Goal: Task Accomplishment & Management: Manage account settings

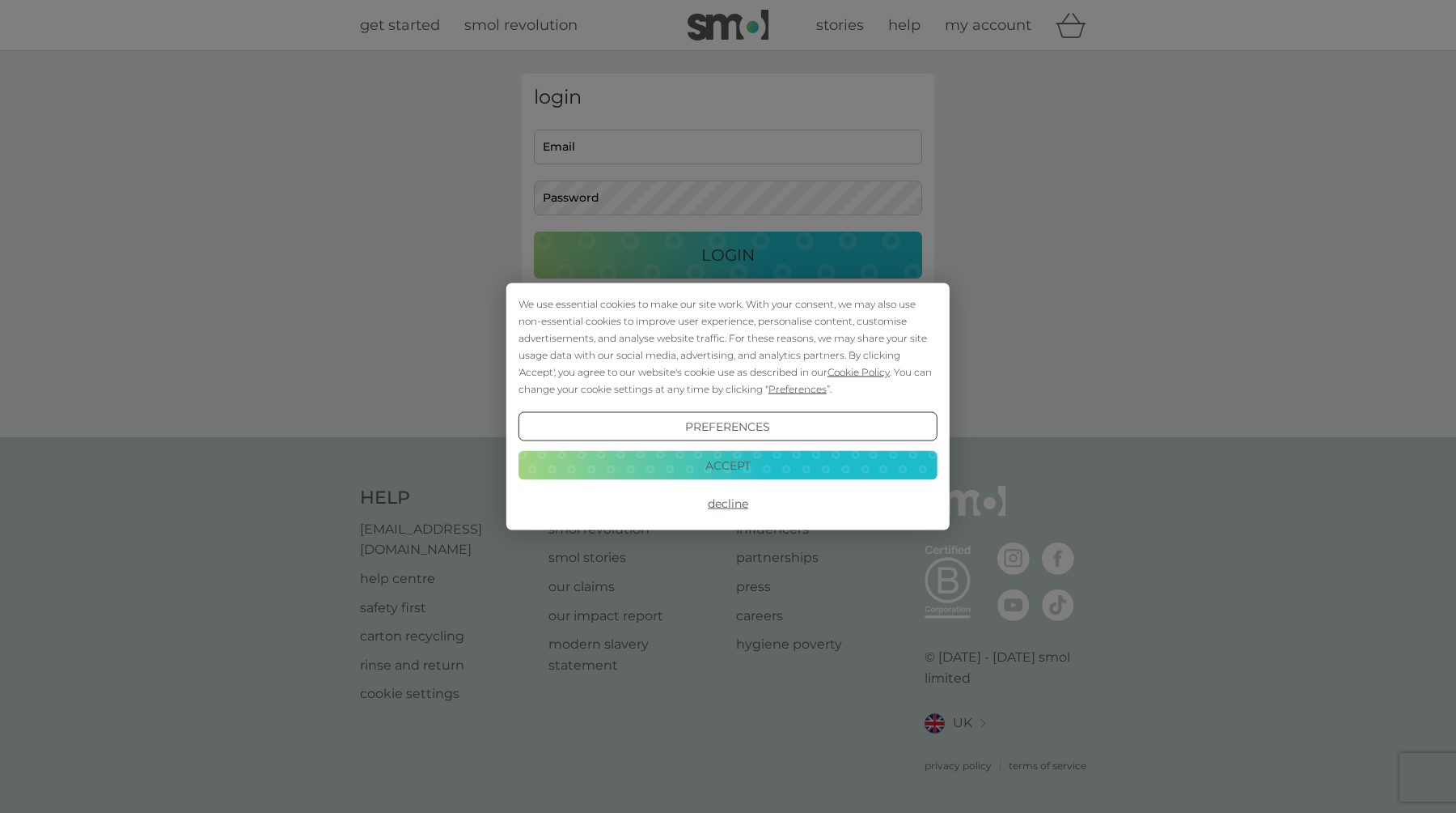
click at [679, 469] on button "Accept" at bounding box center [728, 465] width 419 height 29
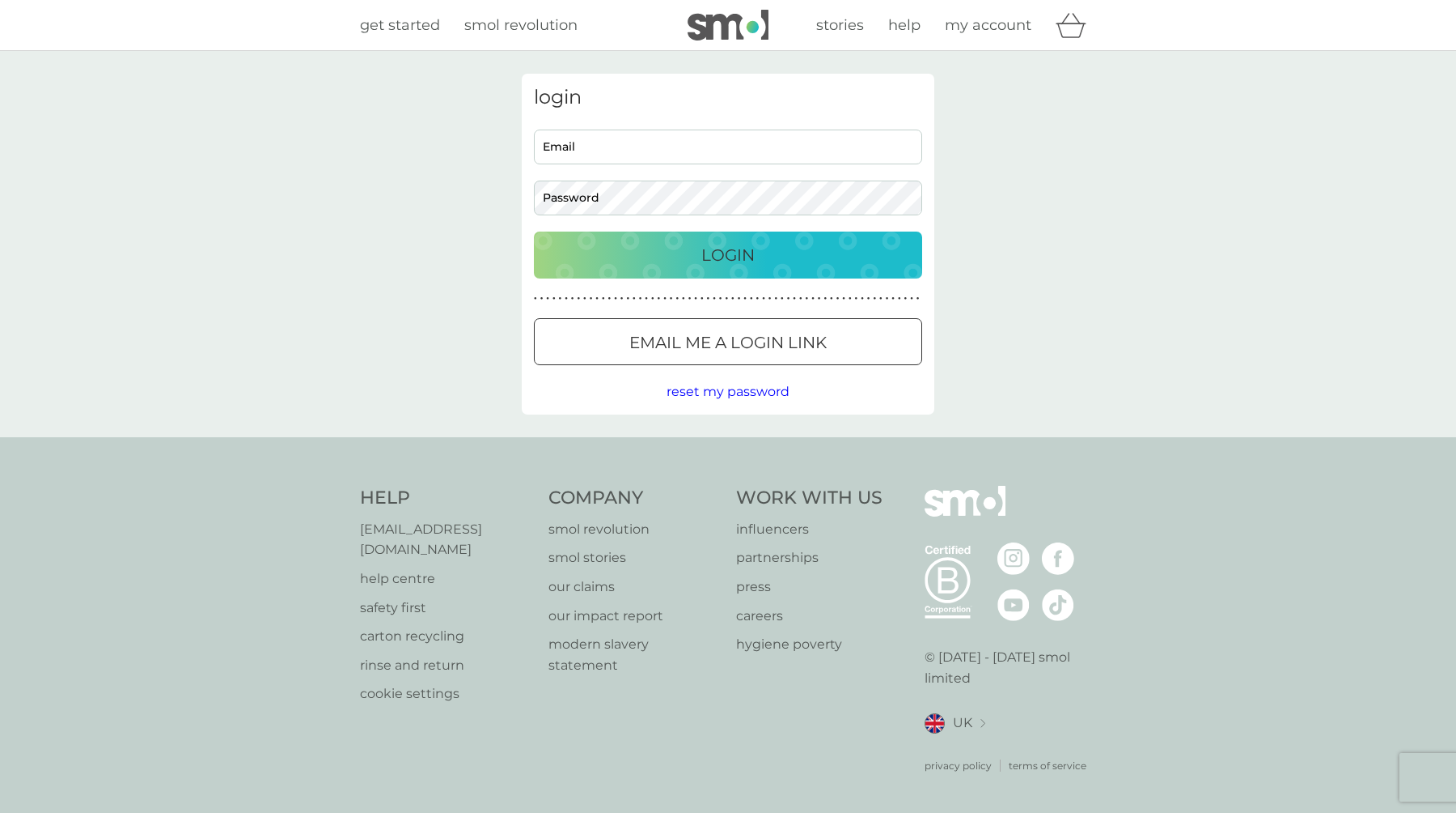
click at [666, 163] on input "Email" at bounding box center [728, 146] width 388 height 35
type input "[EMAIL_ADDRESS][DOMAIN_NAME]"
click at [534, 231] on button "Login" at bounding box center [728, 254] width 388 height 47
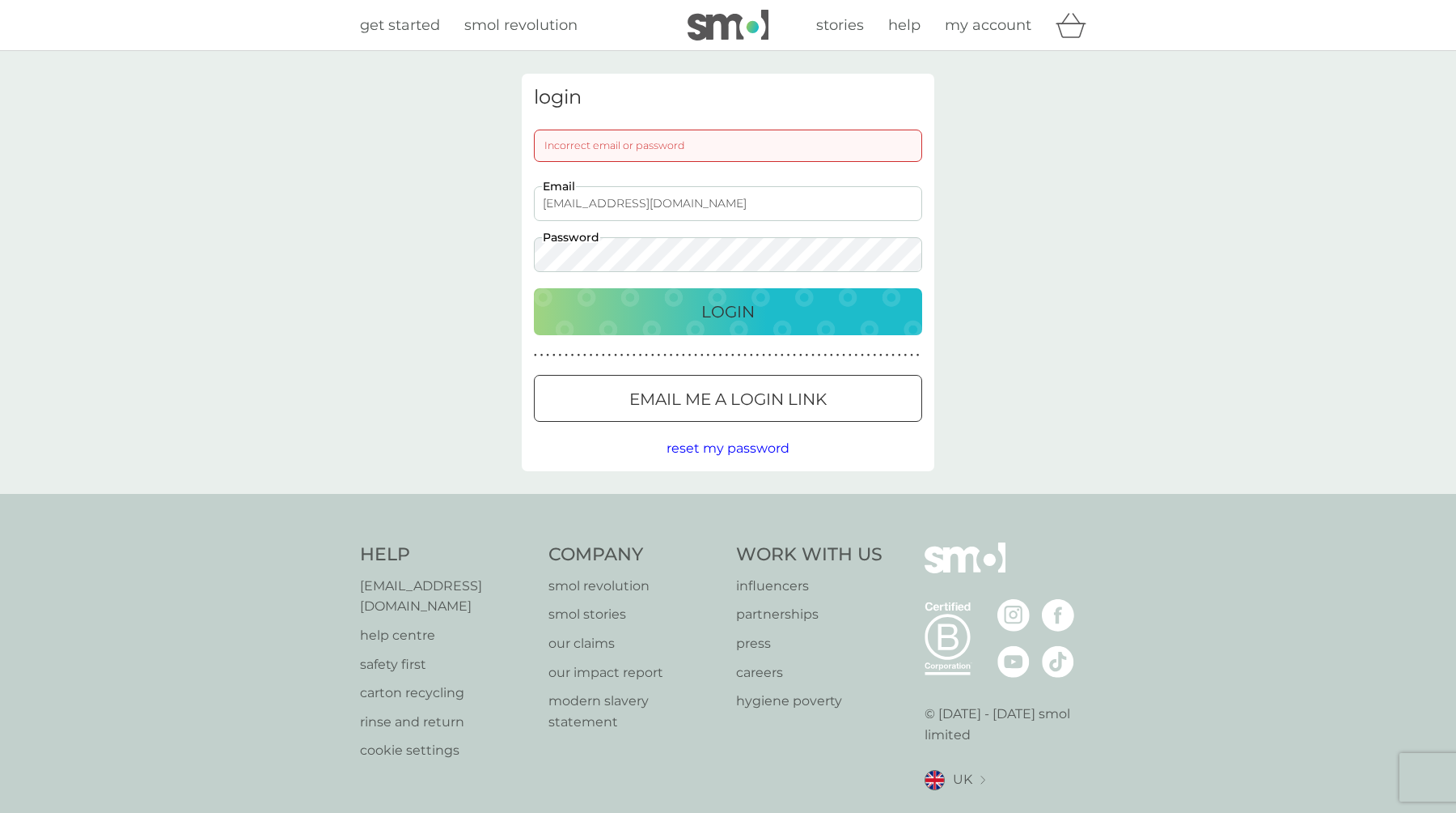
click at [534, 288] on button "Login" at bounding box center [728, 311] width 388 height 47
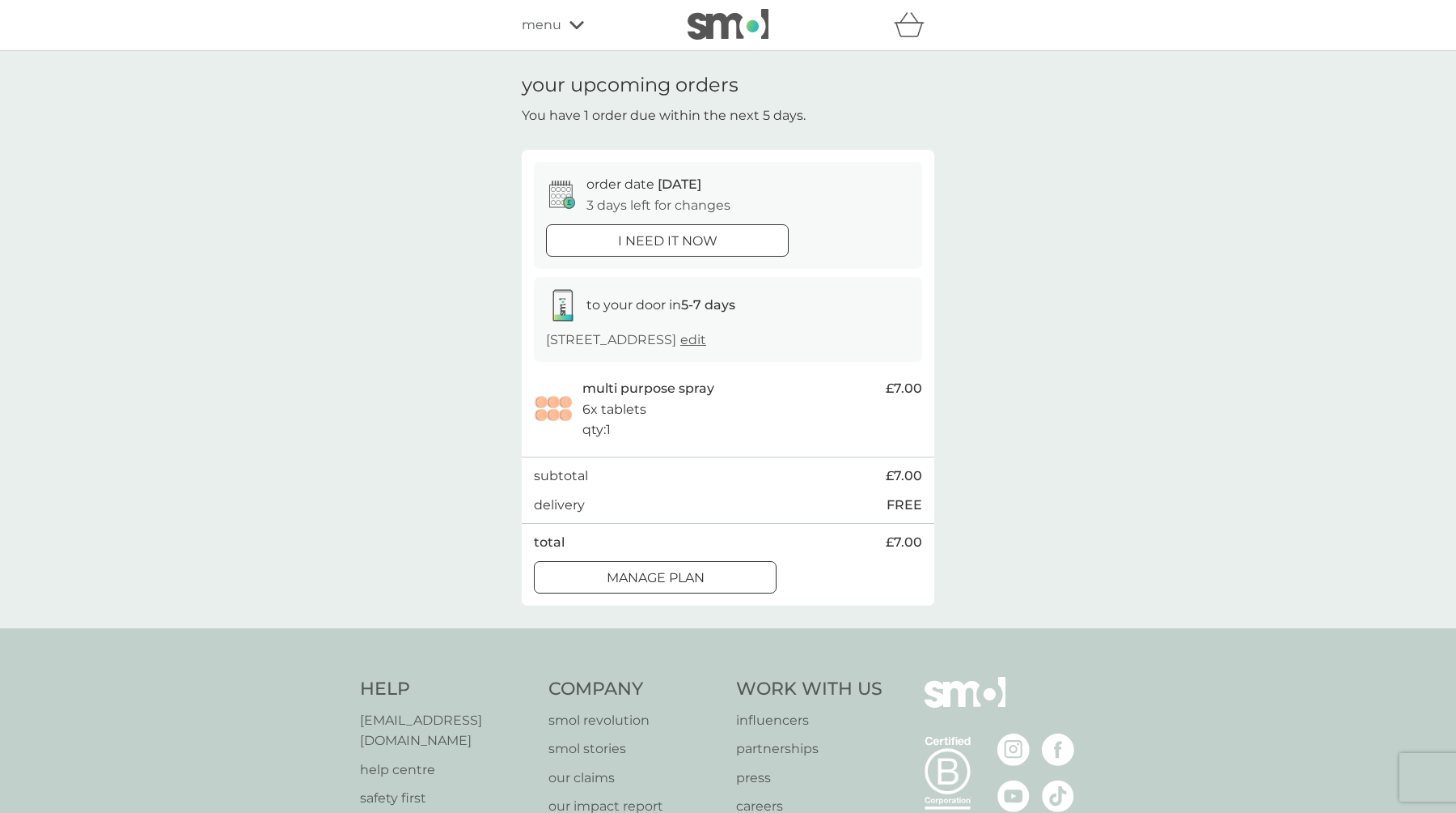
click at [675, 576] on div at bounding box center [675, 576] width 0 height 0
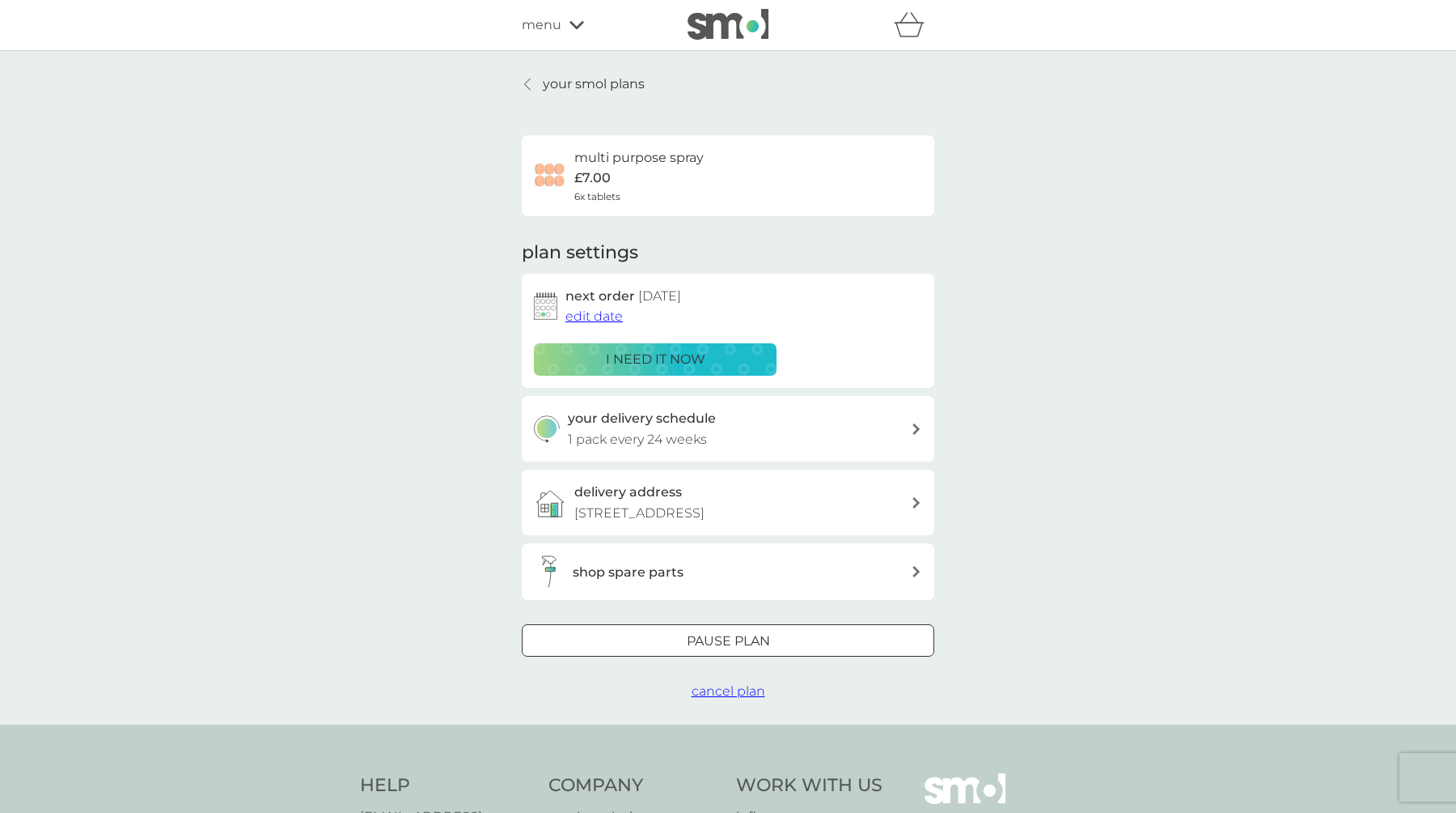
click at [723, 427] on div "your delivery schedule 1 pack every 24 weeks" at bounding box center [739, 428] width 344 height 42
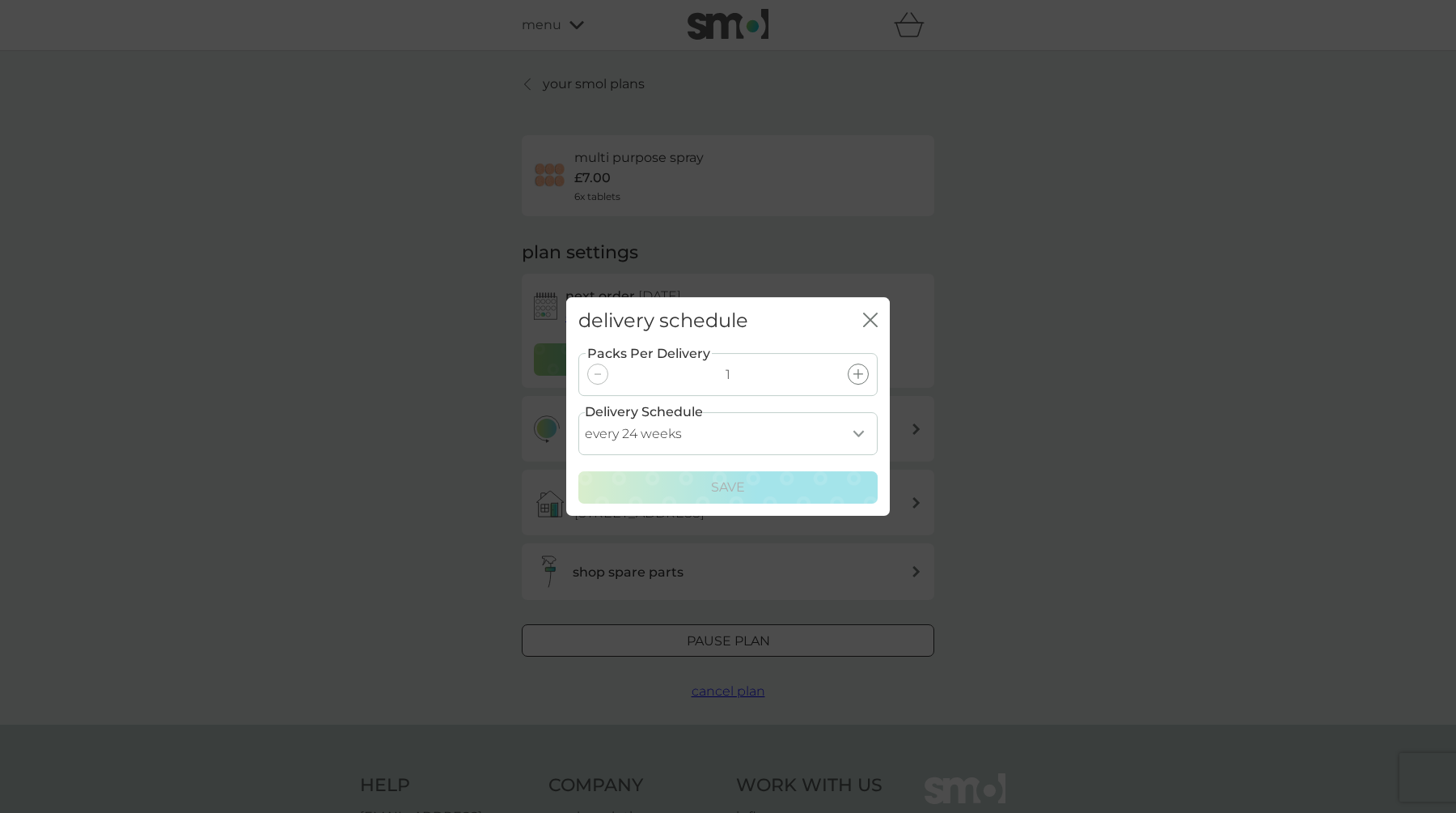
click at [724, 424] on select "every 1 week every 2 weeks every 3 weeks every 4 weeks every 5 weeks every 6 we…" at bounding box center [728, 433] width 300 height 43
select select "245"
click at [578, 412] on select "every 1 week every 2 weeks every 3 weeks every 4 weeks every 5 weeks every 6 we…" at bounding box center [728, 433] width 300 height 43
click at [687, 489] on div "Save" at bounding box center [728, 487] width 278 height 21
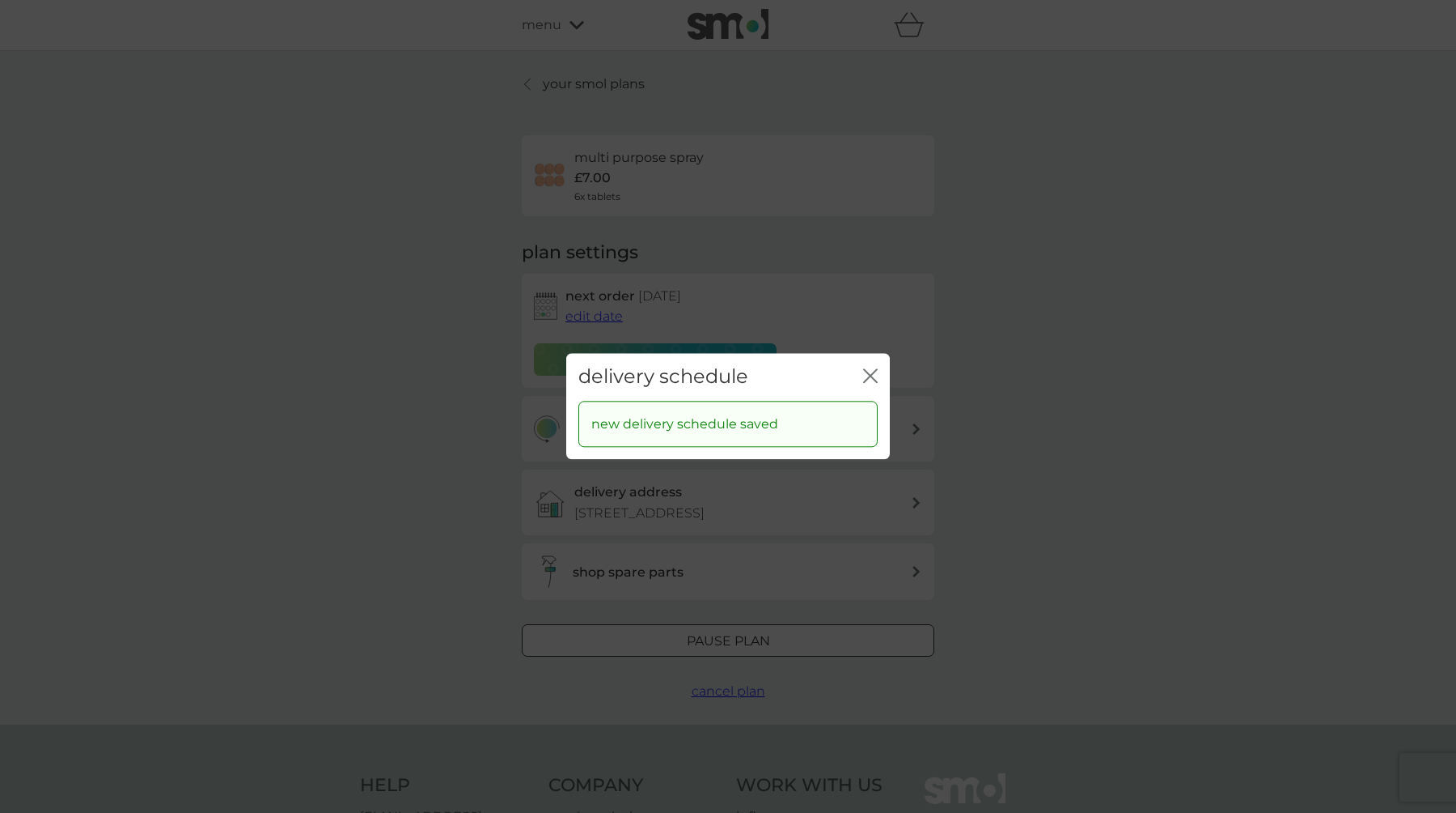
click at [872, 382] on icon "close" at bounding box center [870, 376] width 15 height 15
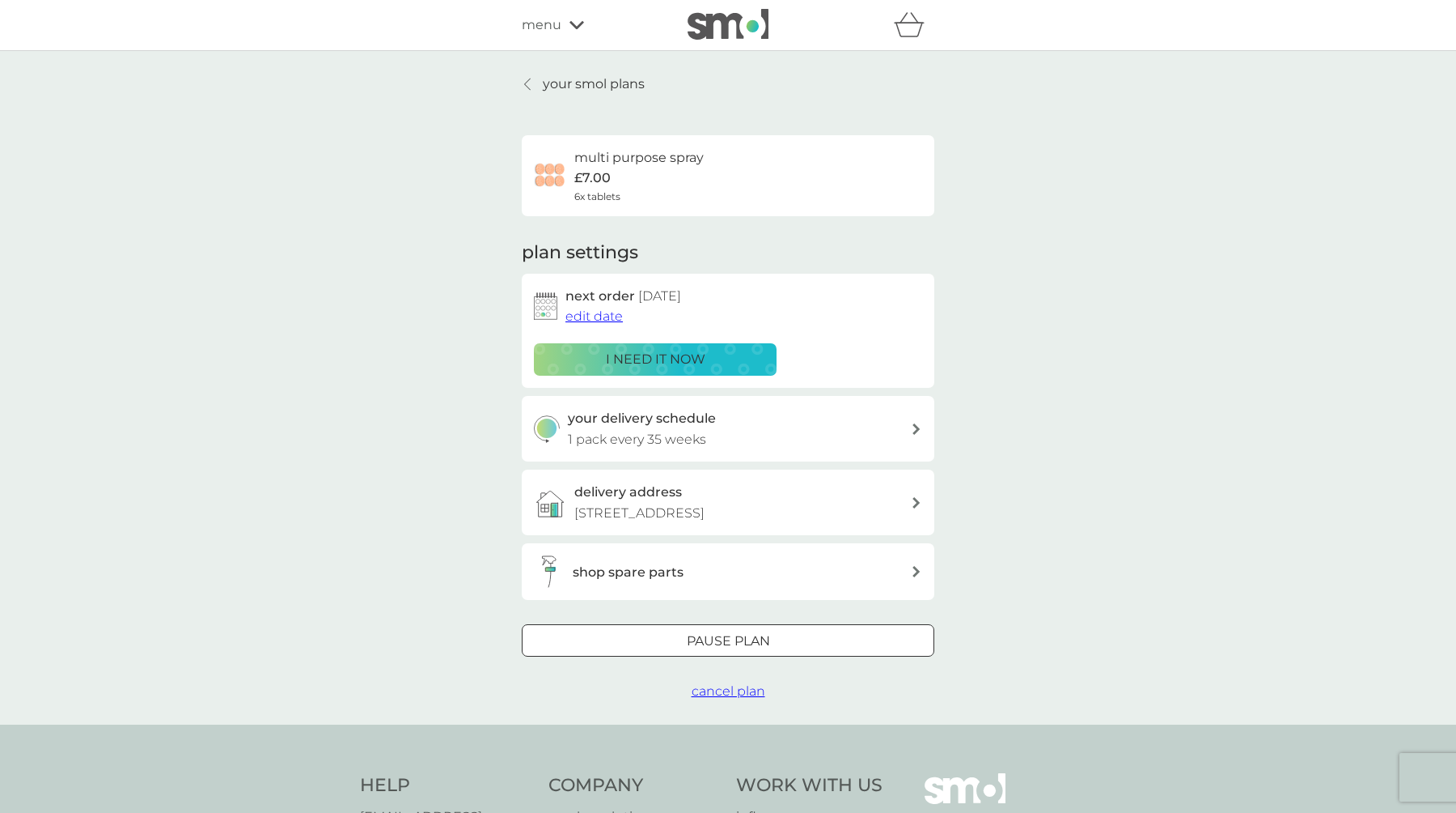
click at [600, 319] on span "edit date" at bounding box center [594, 315] width 57 height 16
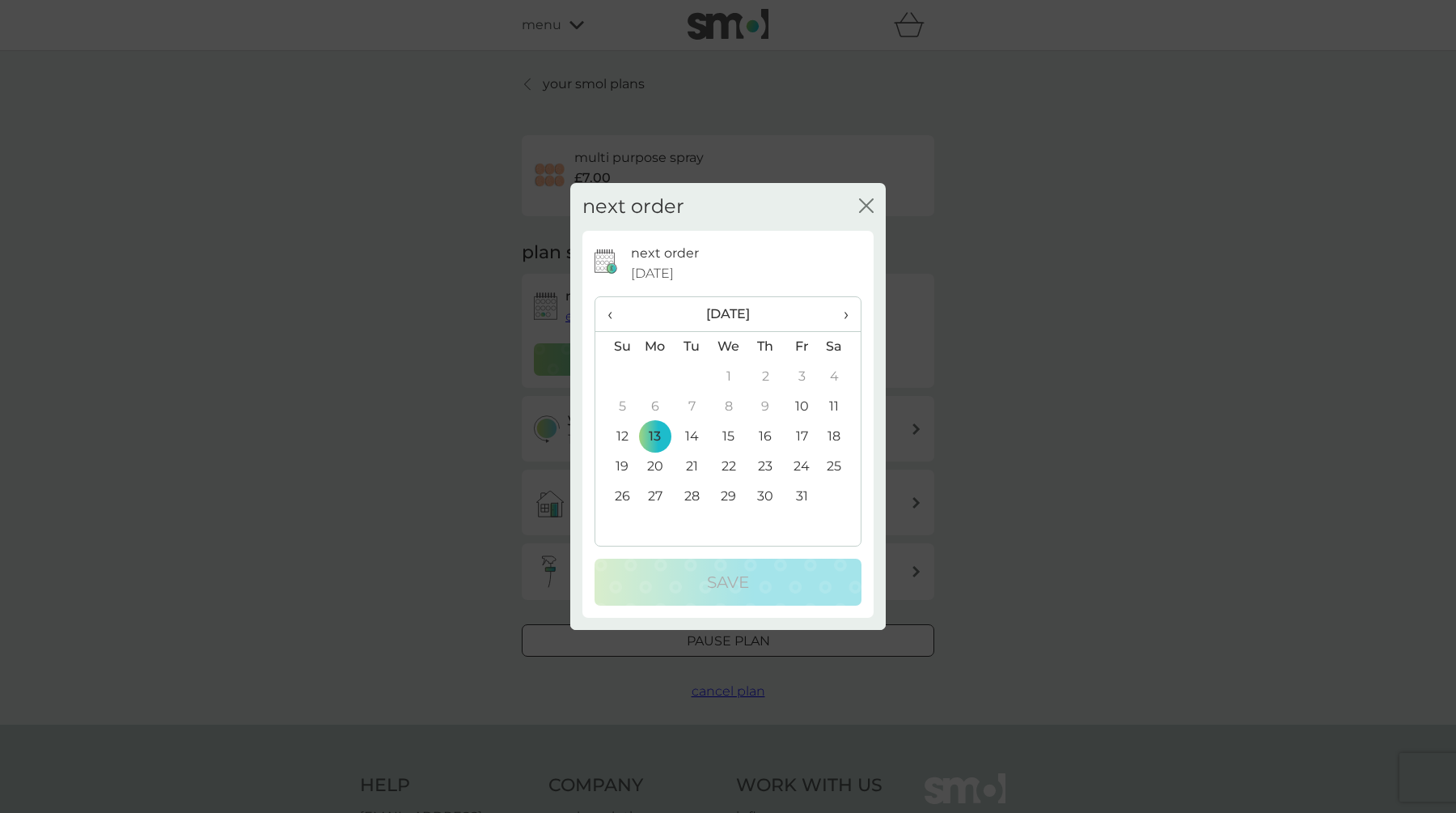
click at [847, 309] on span "›" at bounding box center [840, 315] width 16 height 34
click at [842, 315] on span "›" at bounding box center [840, 315] width 16 height 34
click at [657, 405] on td "5" at bounding box center [656, 406] width 38 height 30
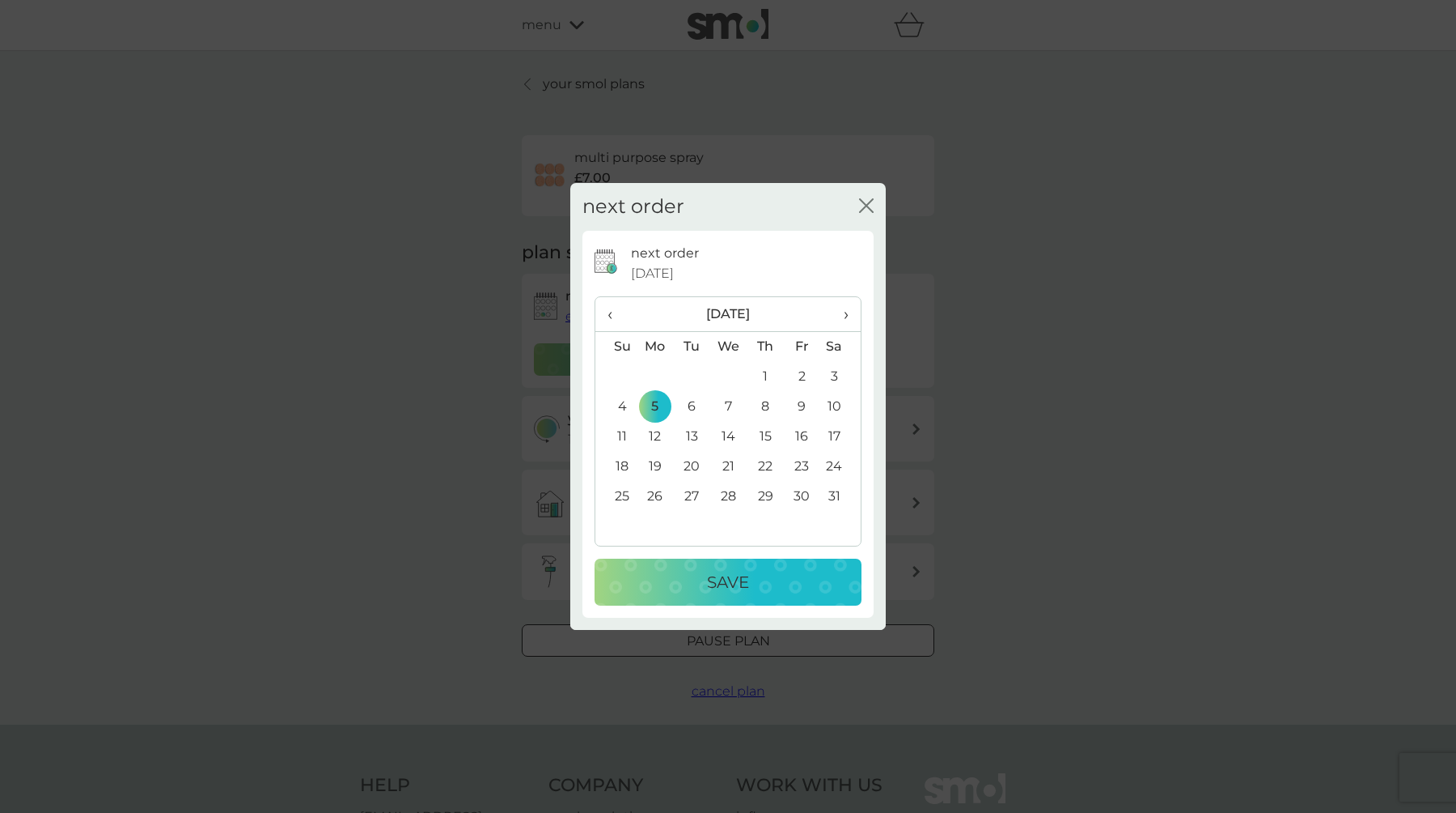
click at [676, 576] on div "Save" at bounding box center [728, 582] width 234 height 26
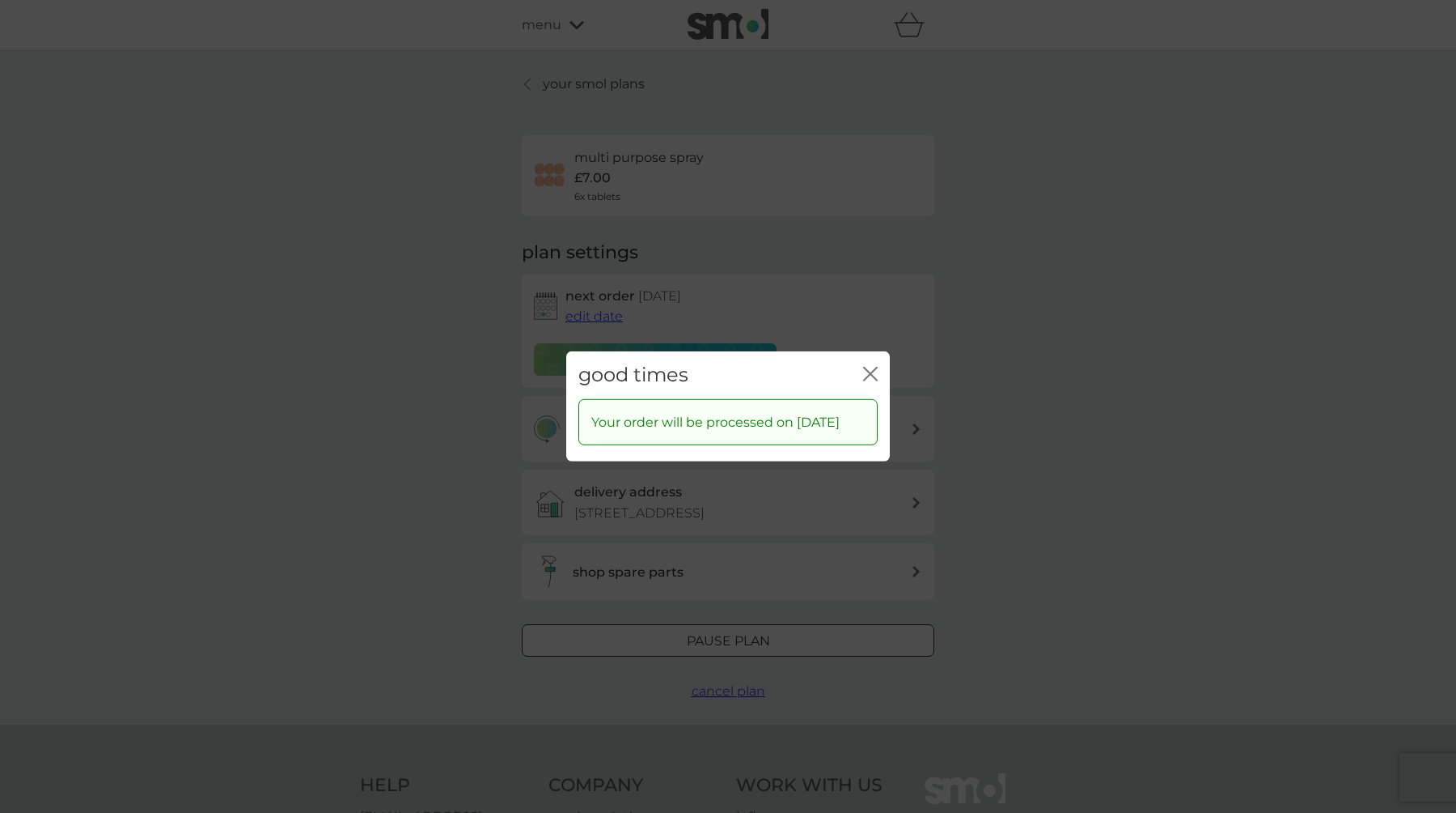
click at [872, 368] on icon "close" at bounding box center [870, 374] width 15 height 15
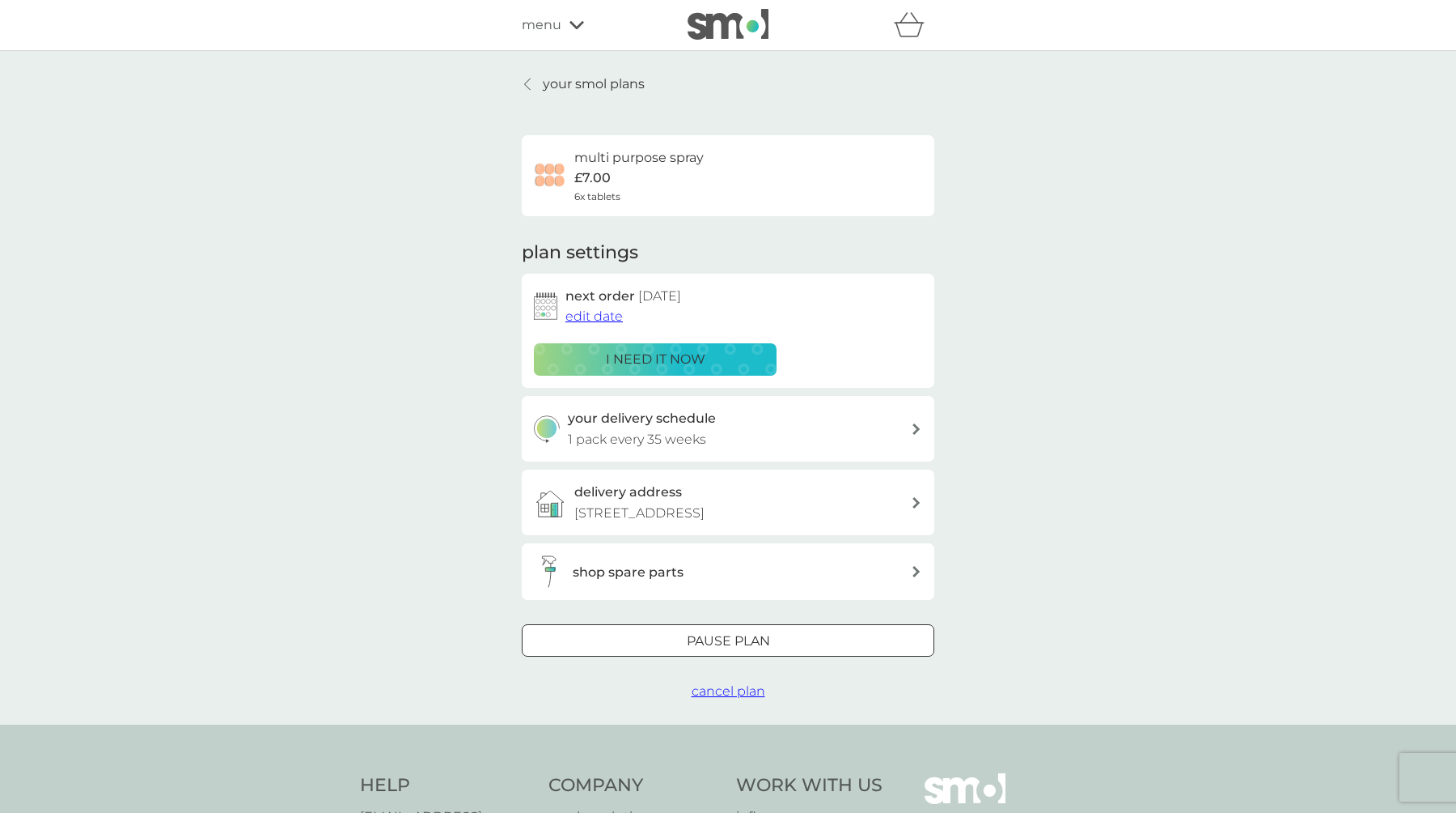
click at [537, 87] on link "your smol plans" at bounding box center [583, 84] width 123 height 21
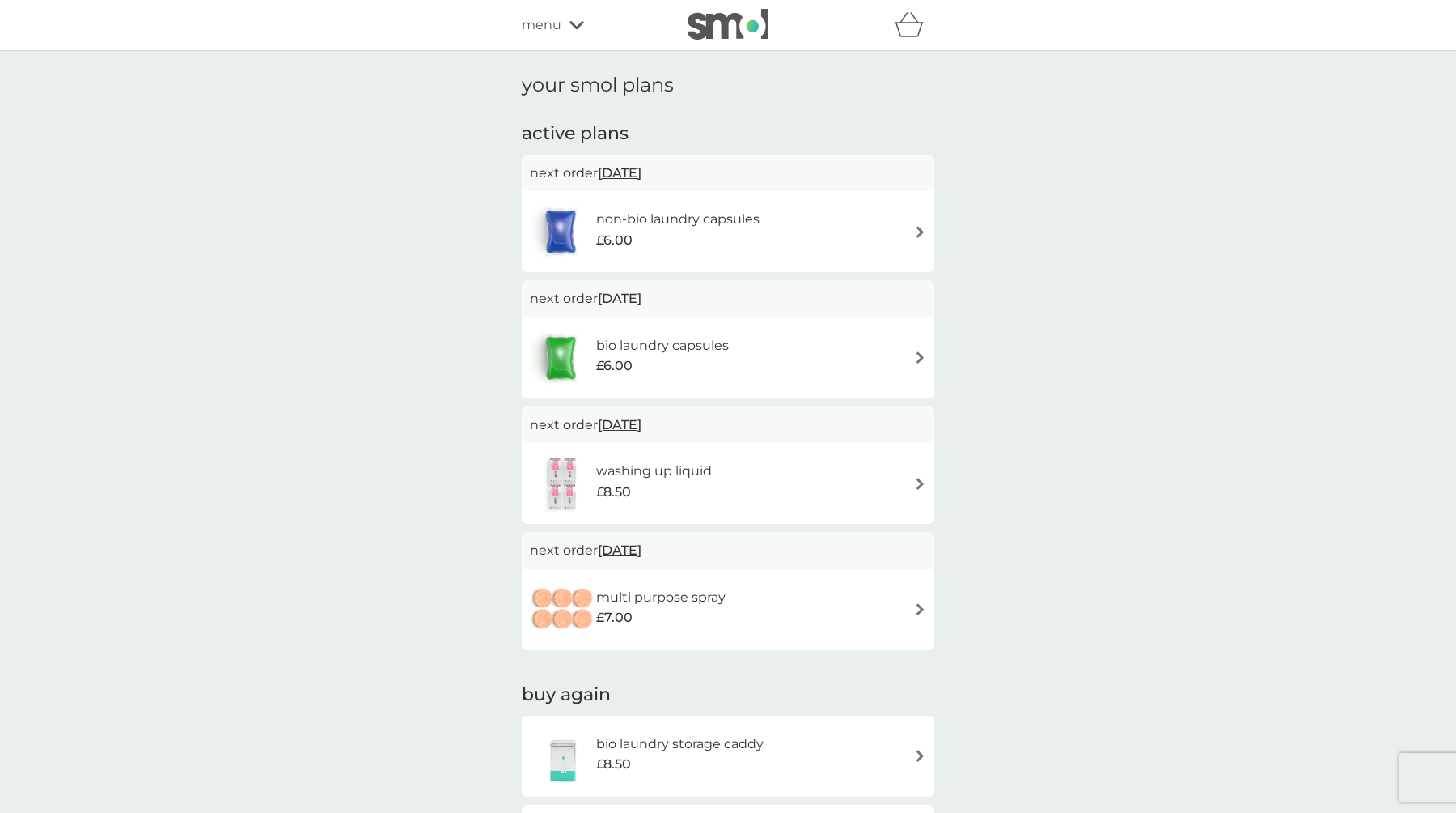
click at [866, 477] on div "washing up liquid £8.50" at bounding box center [728, 483] width 396 height 56
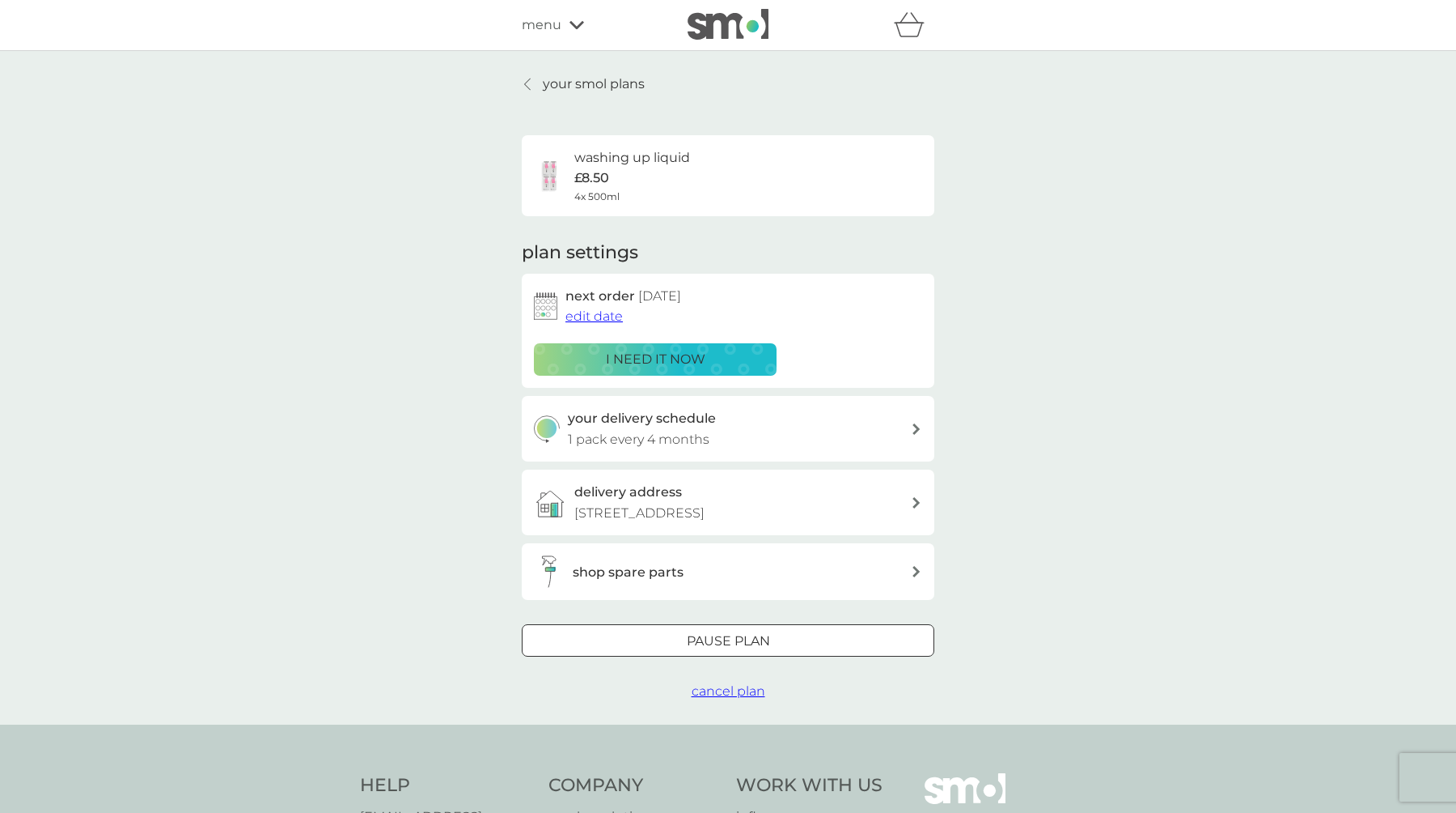
click at [608, 319] on span "edit date" at bounding box center [594, 315] width 57 height 16
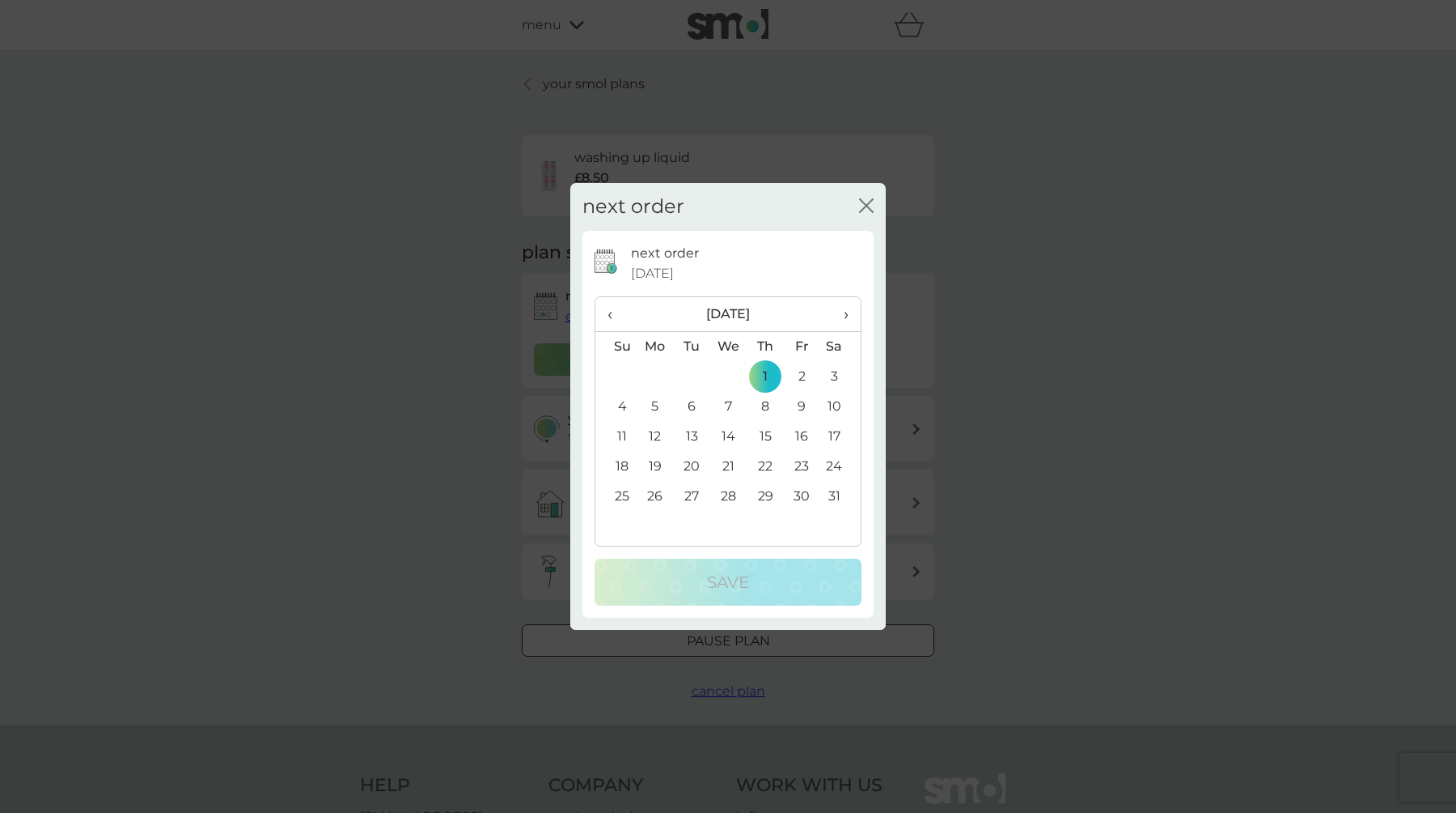
click at [844, 313] on span "›" at bounding box center [840, 315] width 16 height 34
click at [652, 406] on td "2" at bounding box center [656, 406] width 38 height 30
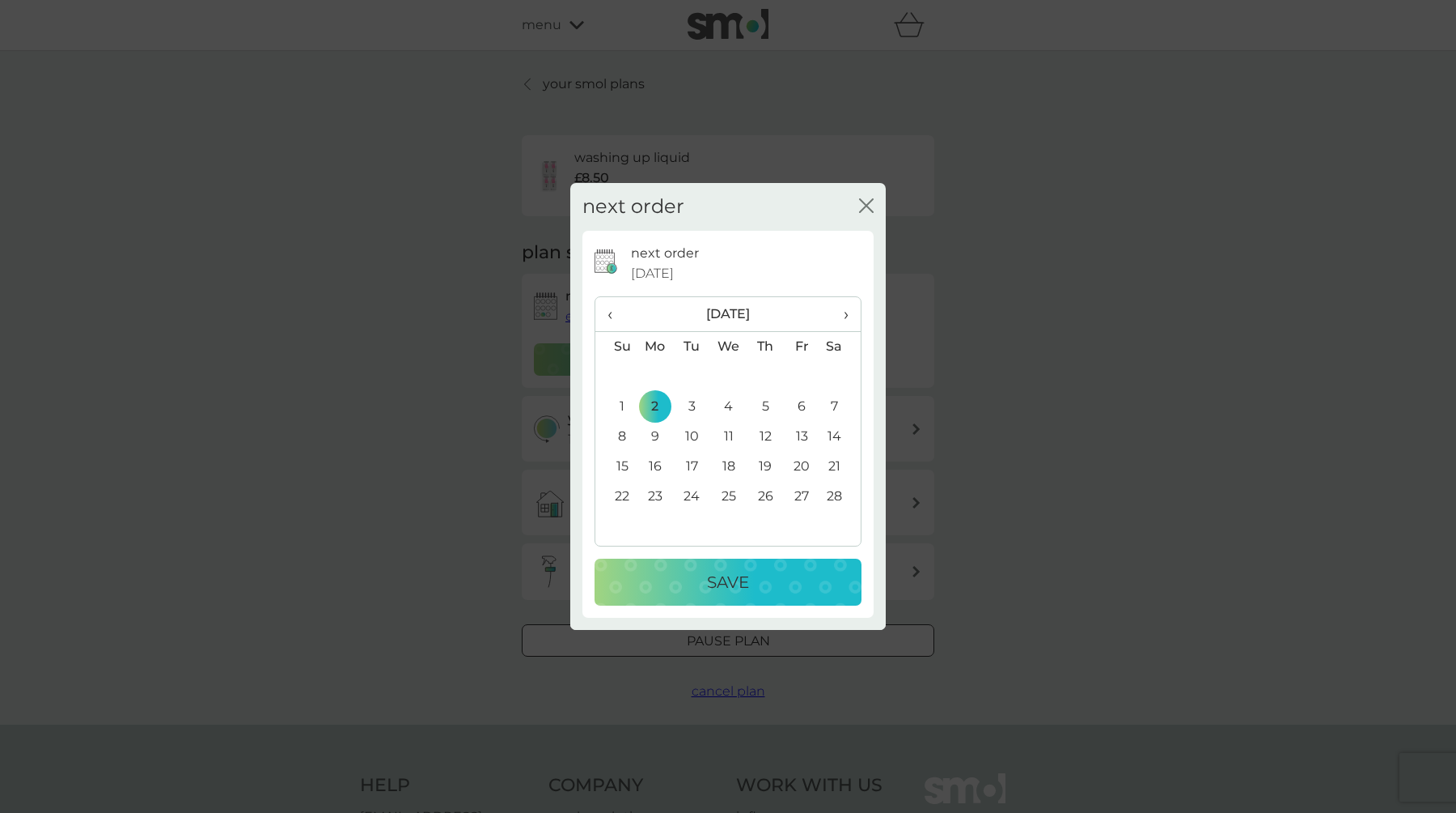
click at [723, 574] on p "Save" at bounding box center [728, 582] width 42 height 26
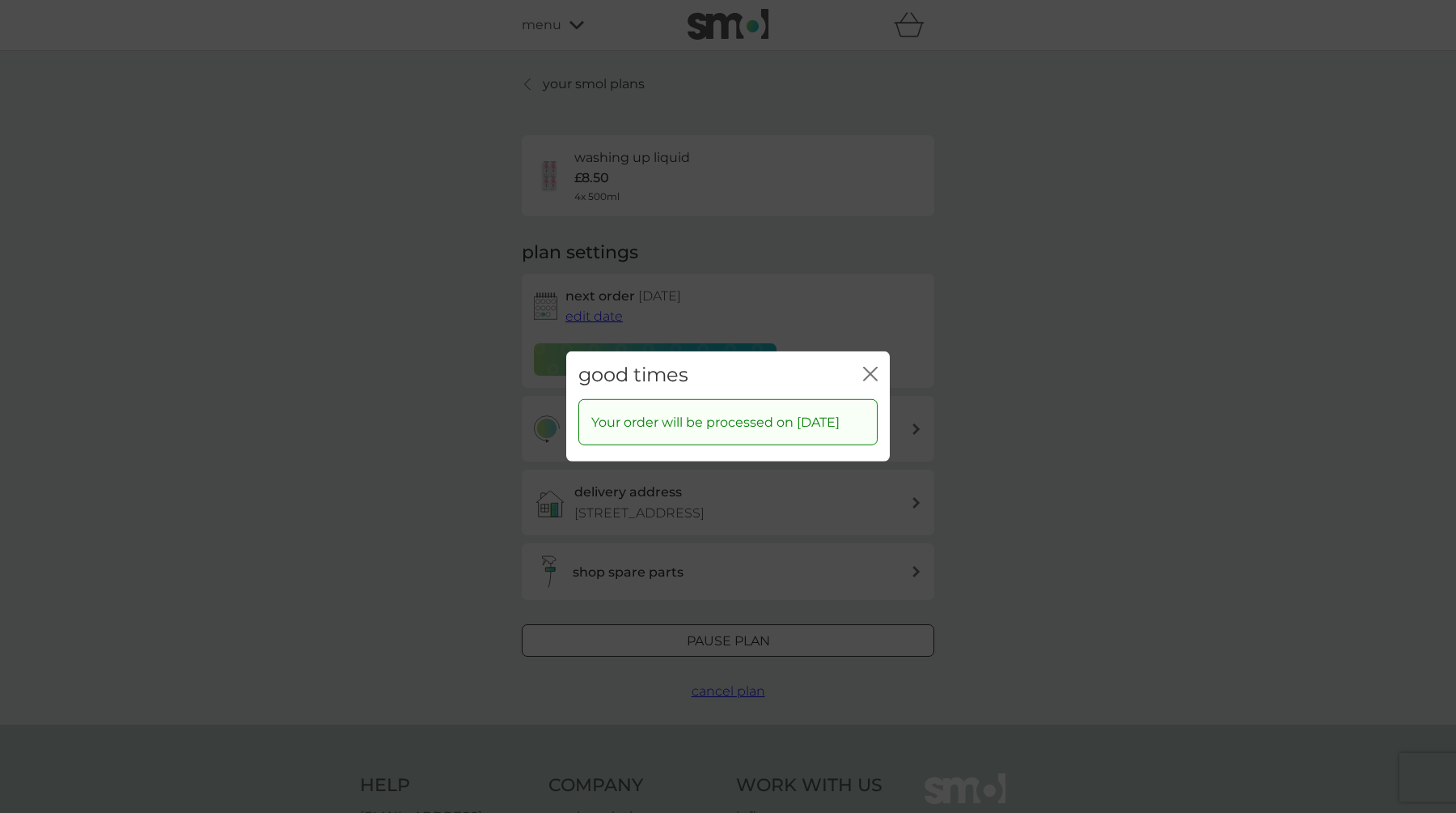
click at [865, 367] on icon "close" at bounding box center [870, 374] width 15 height 15
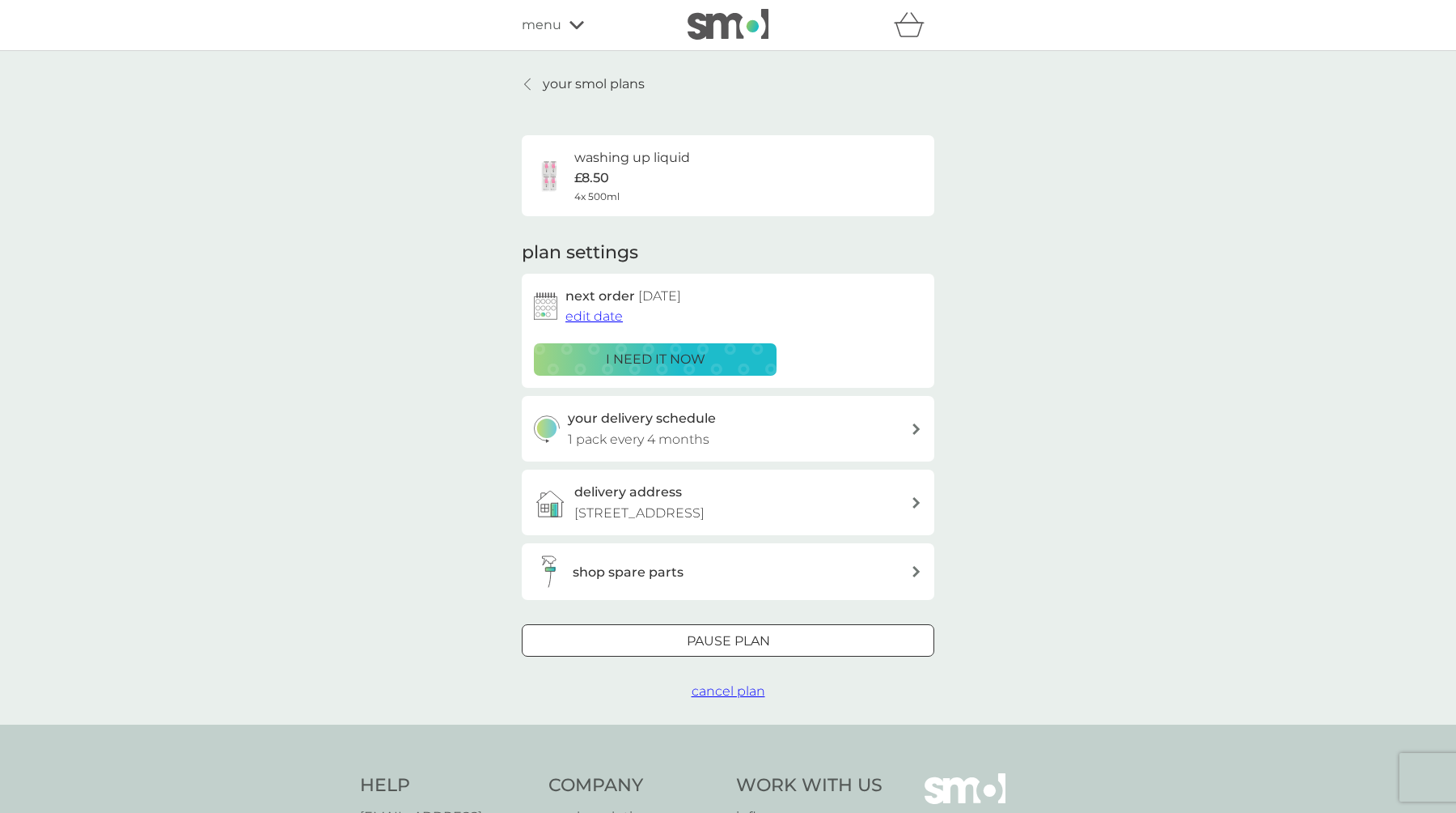
click at [532, 76] on link "your smol plans" at bounding box center [583, 84] width 123 height 21
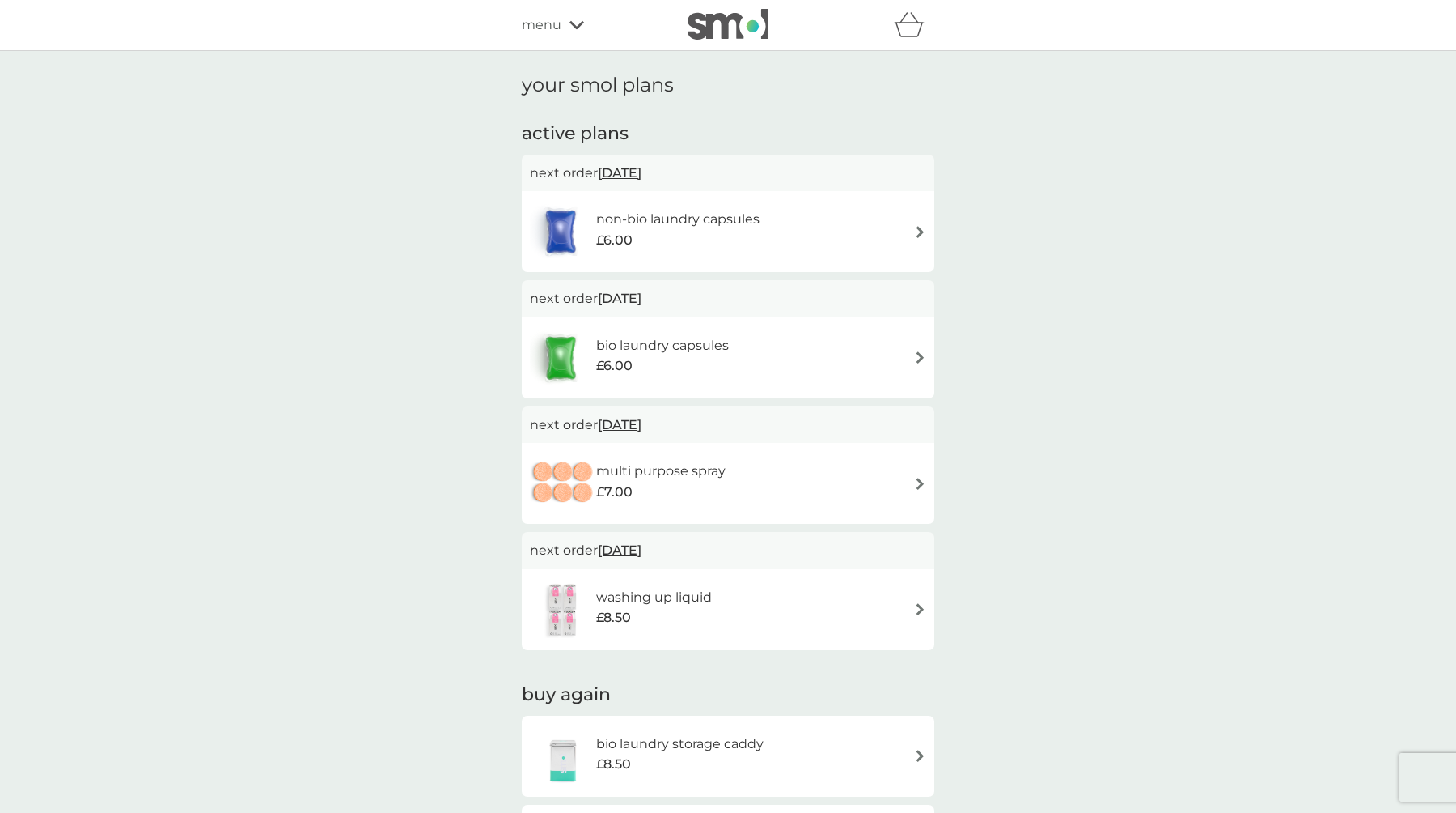
click at [642, 174] on span "22 Oct 2025" at bounding box center [619, 172] width 43 height 32
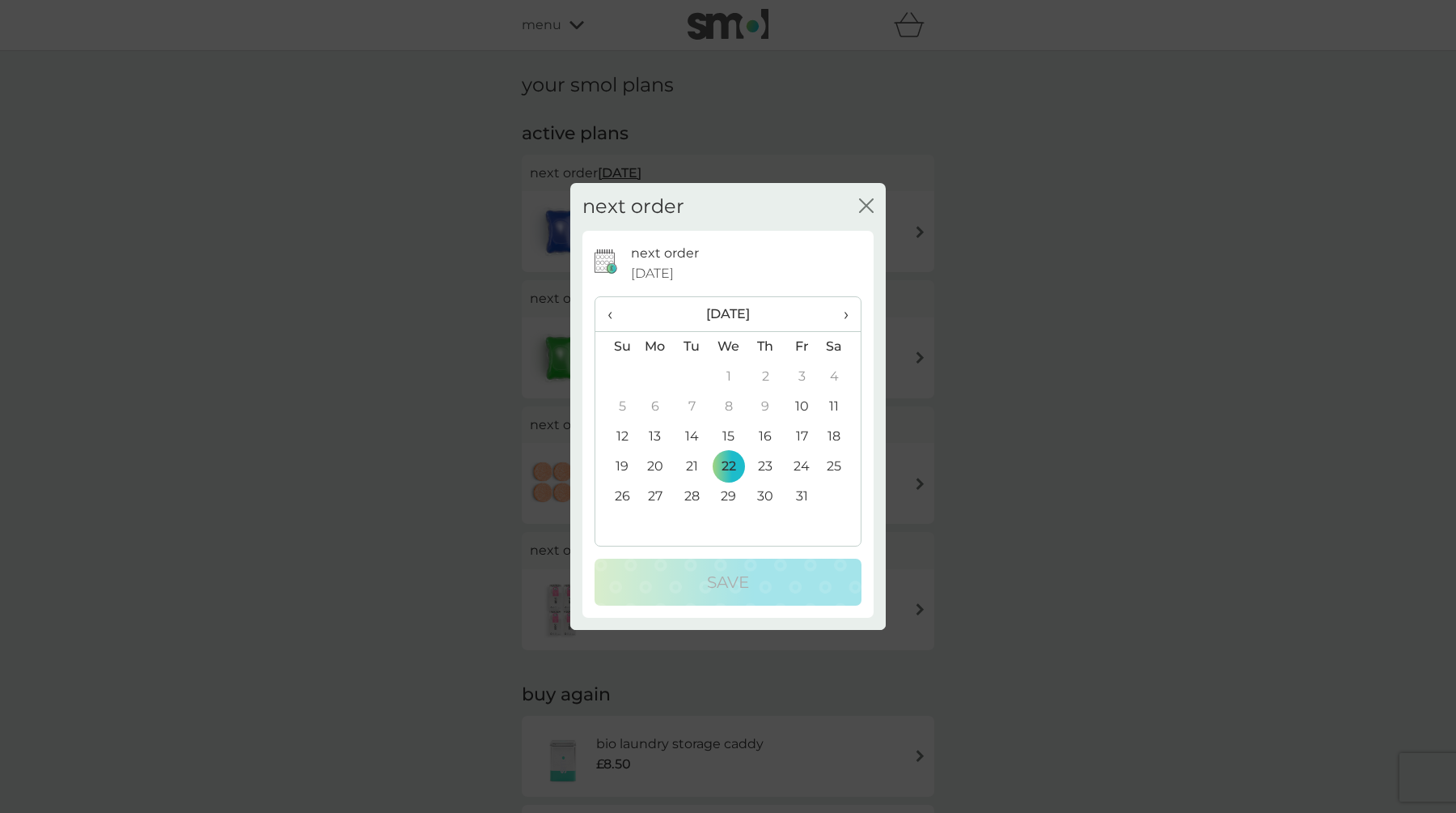
click at [848, 311] on th "›" at bounding box center [840, 315] width 41 height 35
click at [844, 310] on span "›" at bounding box center [840, 315] width 16 height 34
click at [655, 379] on td "1" at bounding box center [656, 377] width 38 height 30
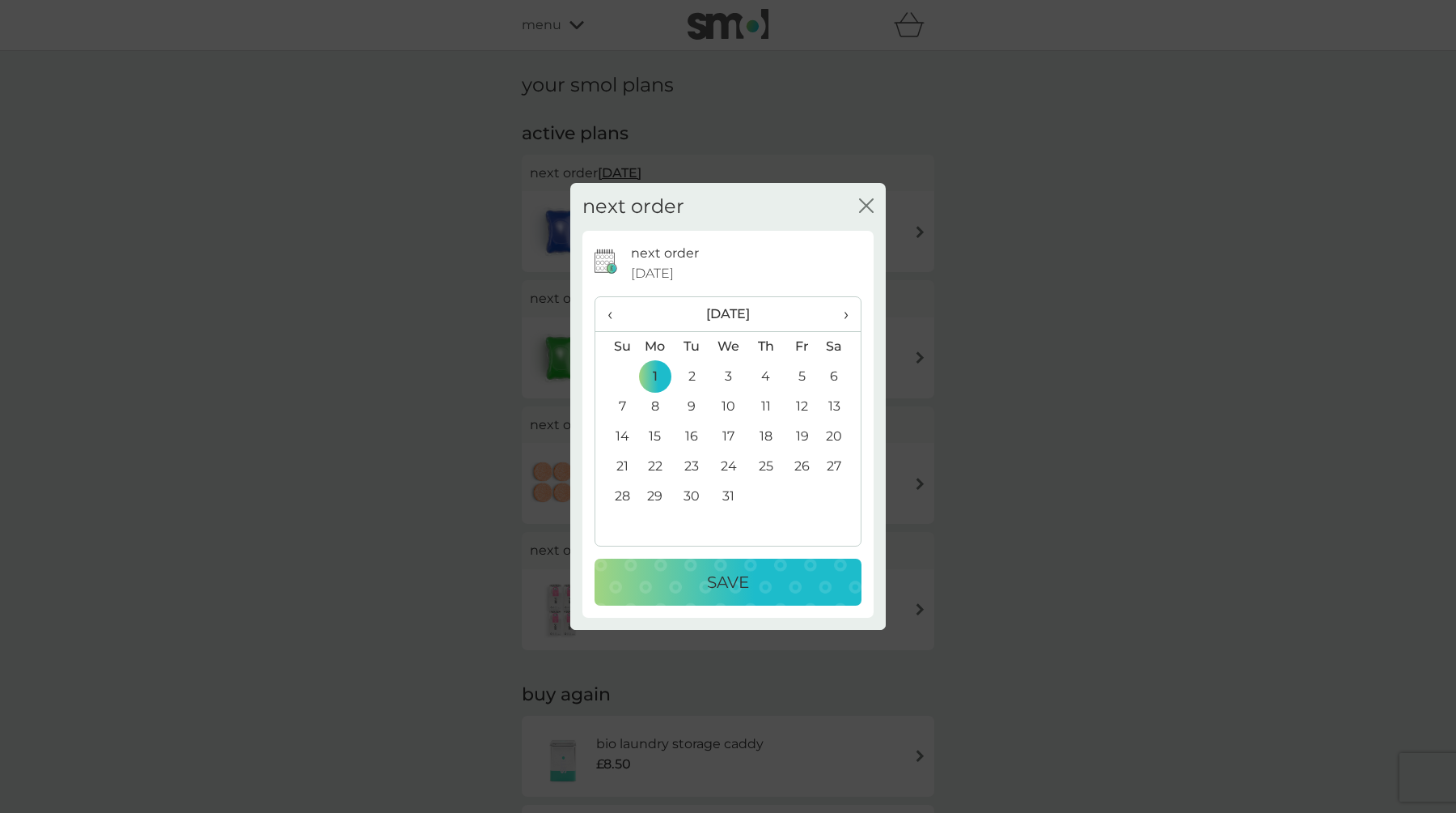
click at [675, 574] on div "Save" at bounding box center [728, 582] width 234 height 26
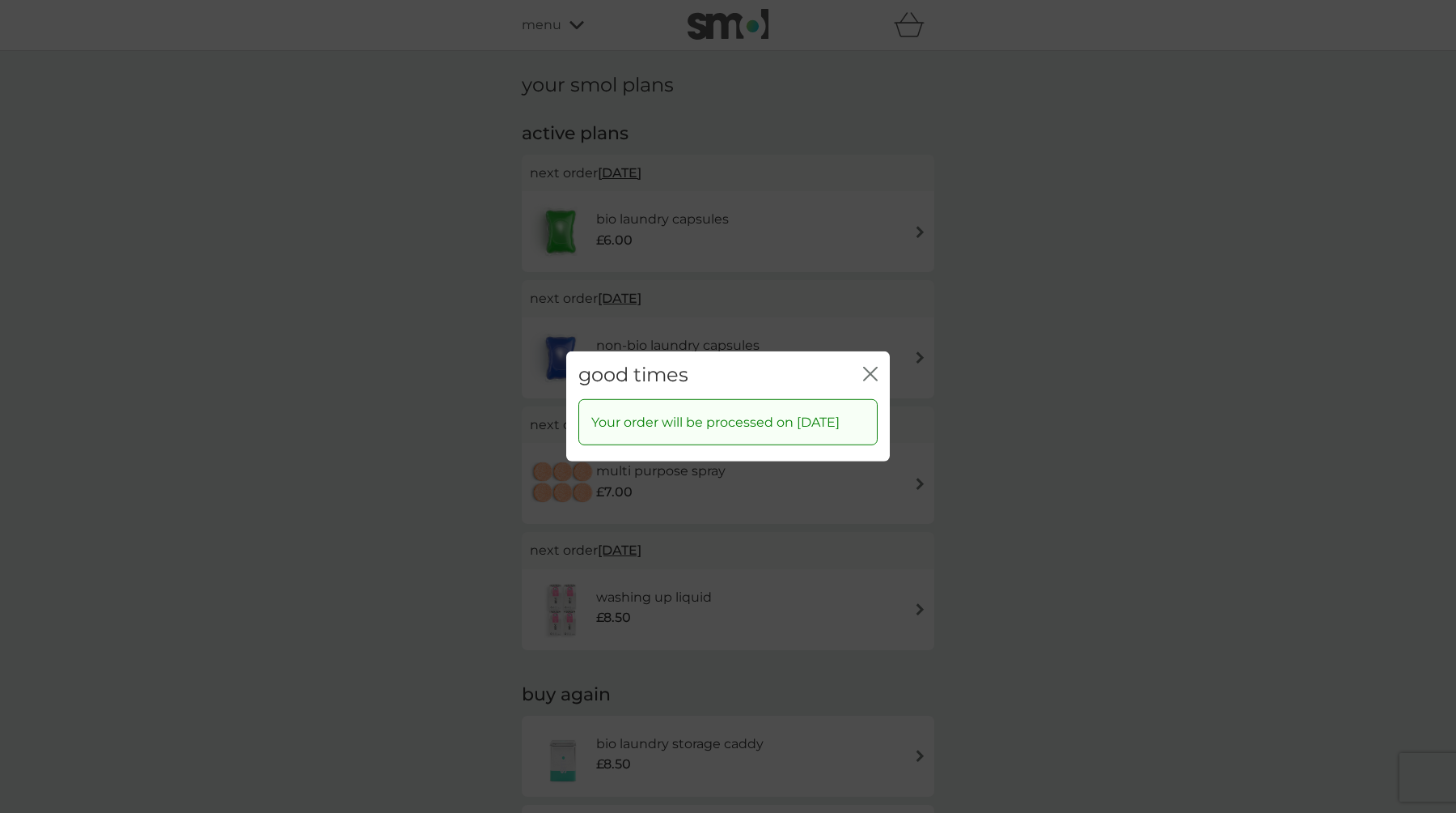
click at [874, 369] on icon "close" at bounding box center [870, 374] width 15 height 15
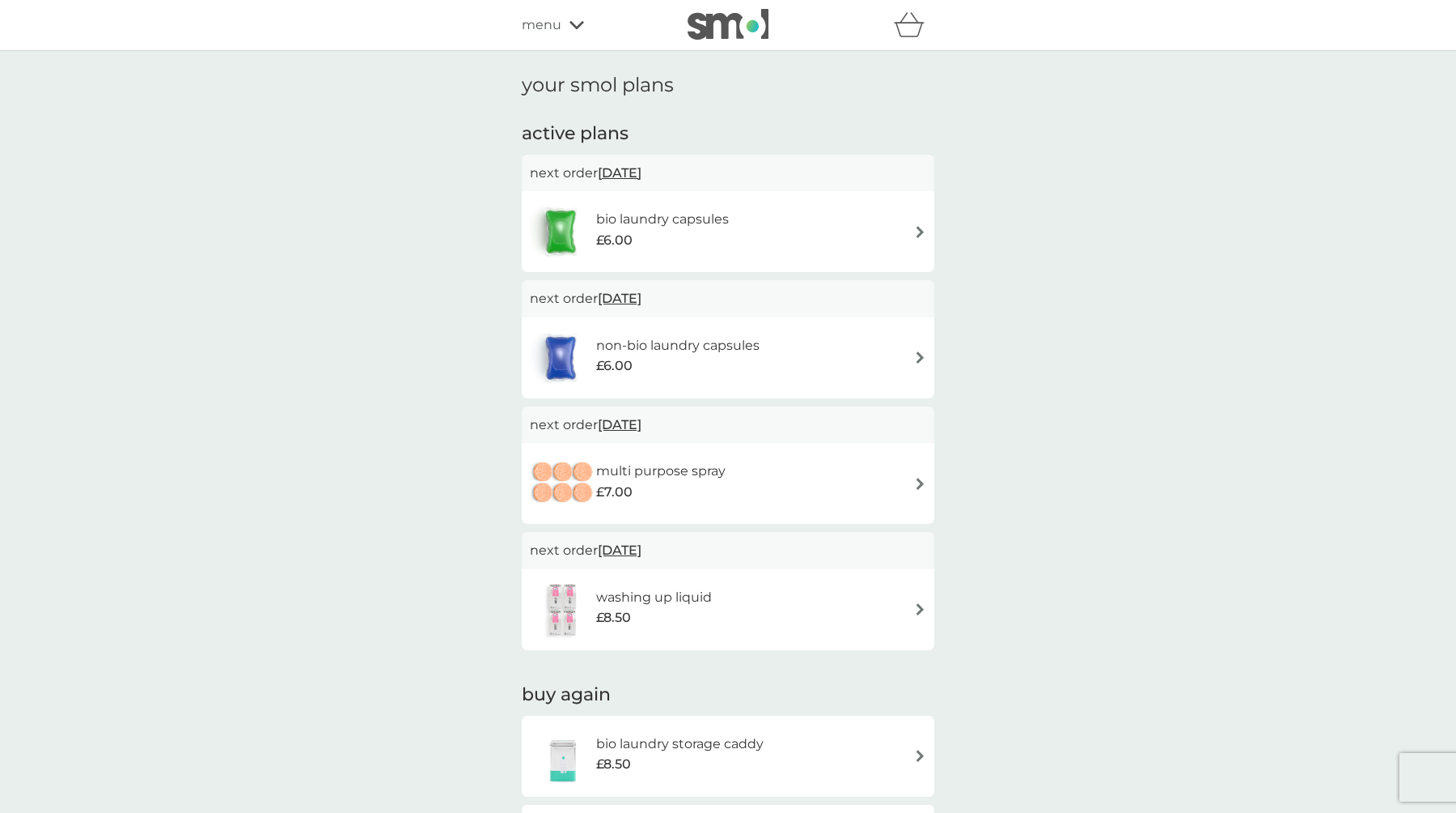
click at [641, 173] on span "29 Nov 2025" at bounding box center [619, 172] width 43 height 32
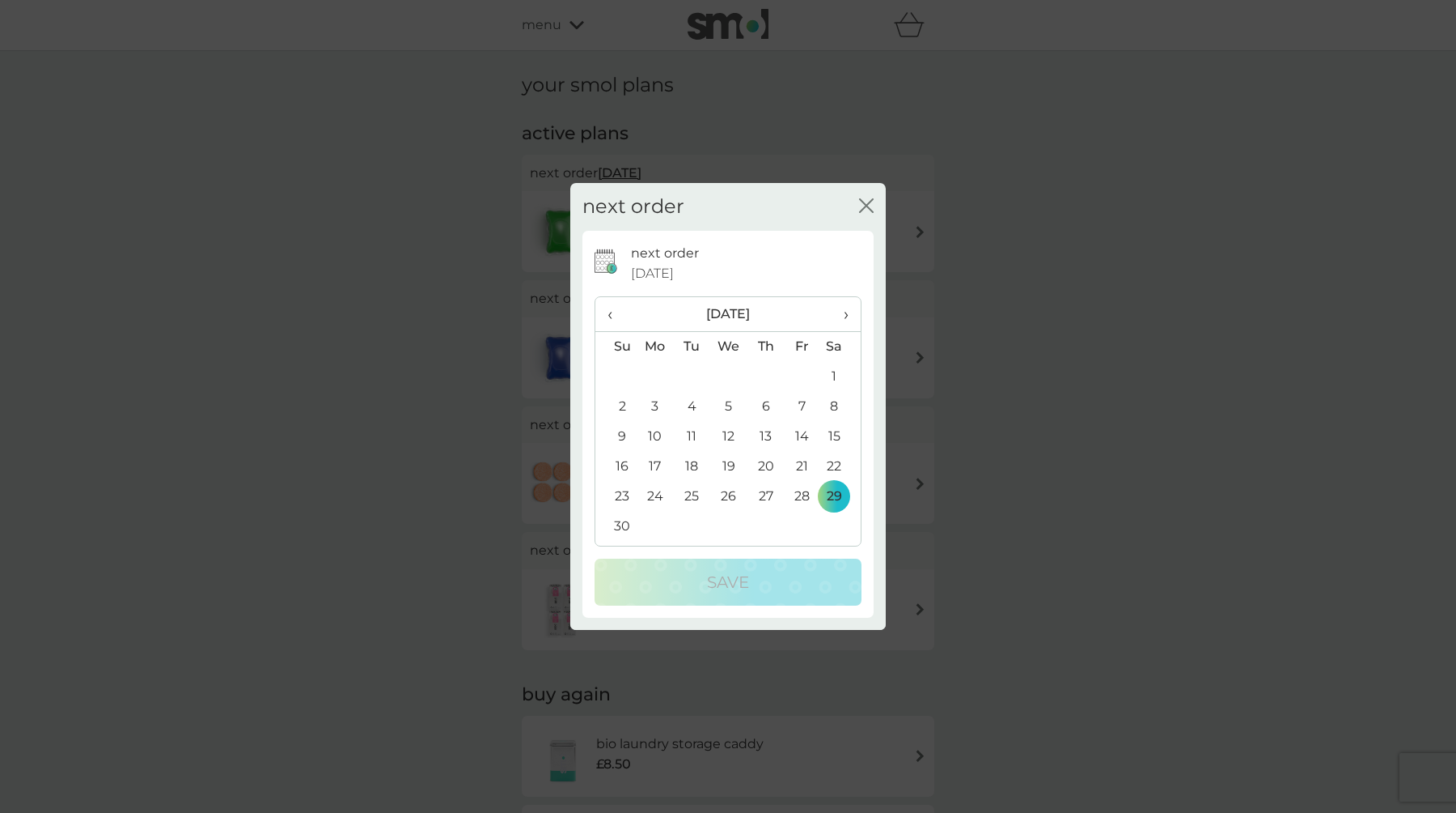
click at [844, 311] on span "›" at bounding box center [840, 315] width 16 height 34
click at [655, 370] on td "1" at bounding box center [656, 377] width 38 height 30
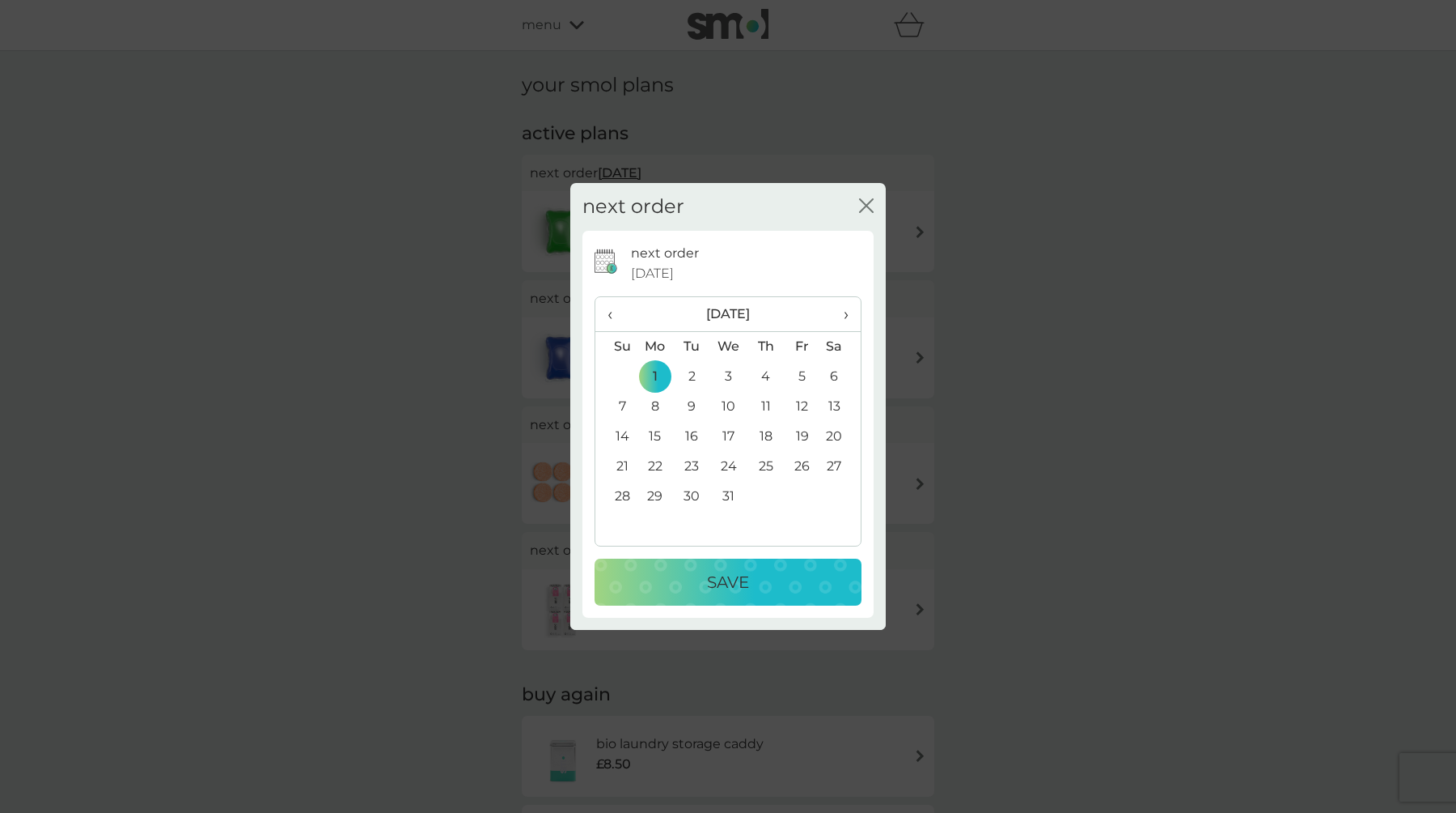
click at [679, 574] on div "Save" at bounding box center [728, 582] width 234 height 26
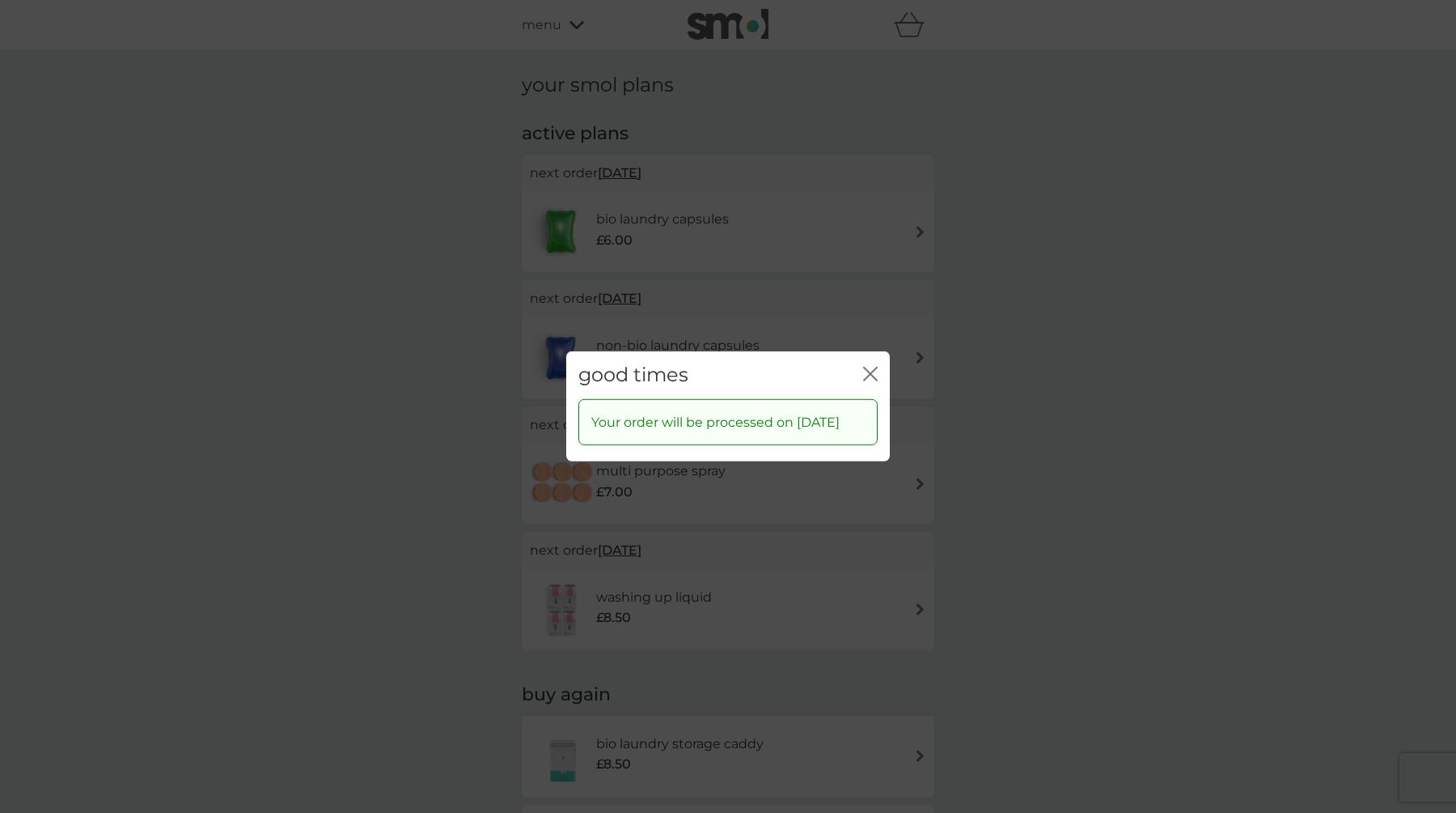
click at [865, 367] on icon "close" at bounding box center [870, 374] width 15 height 15
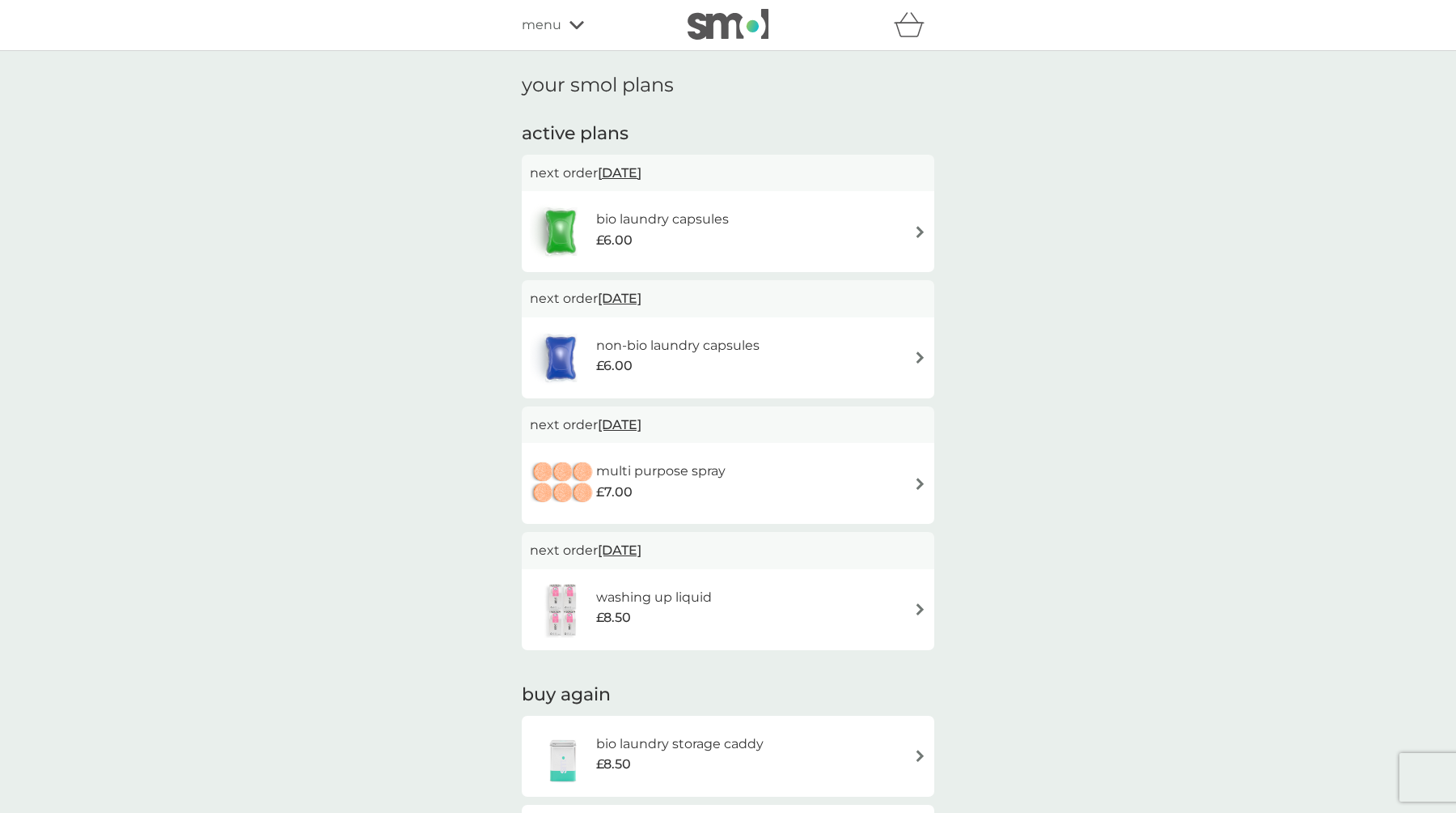
click at [545, 20] on span "menu" at bounding box center [541, 25] width 40 height 21
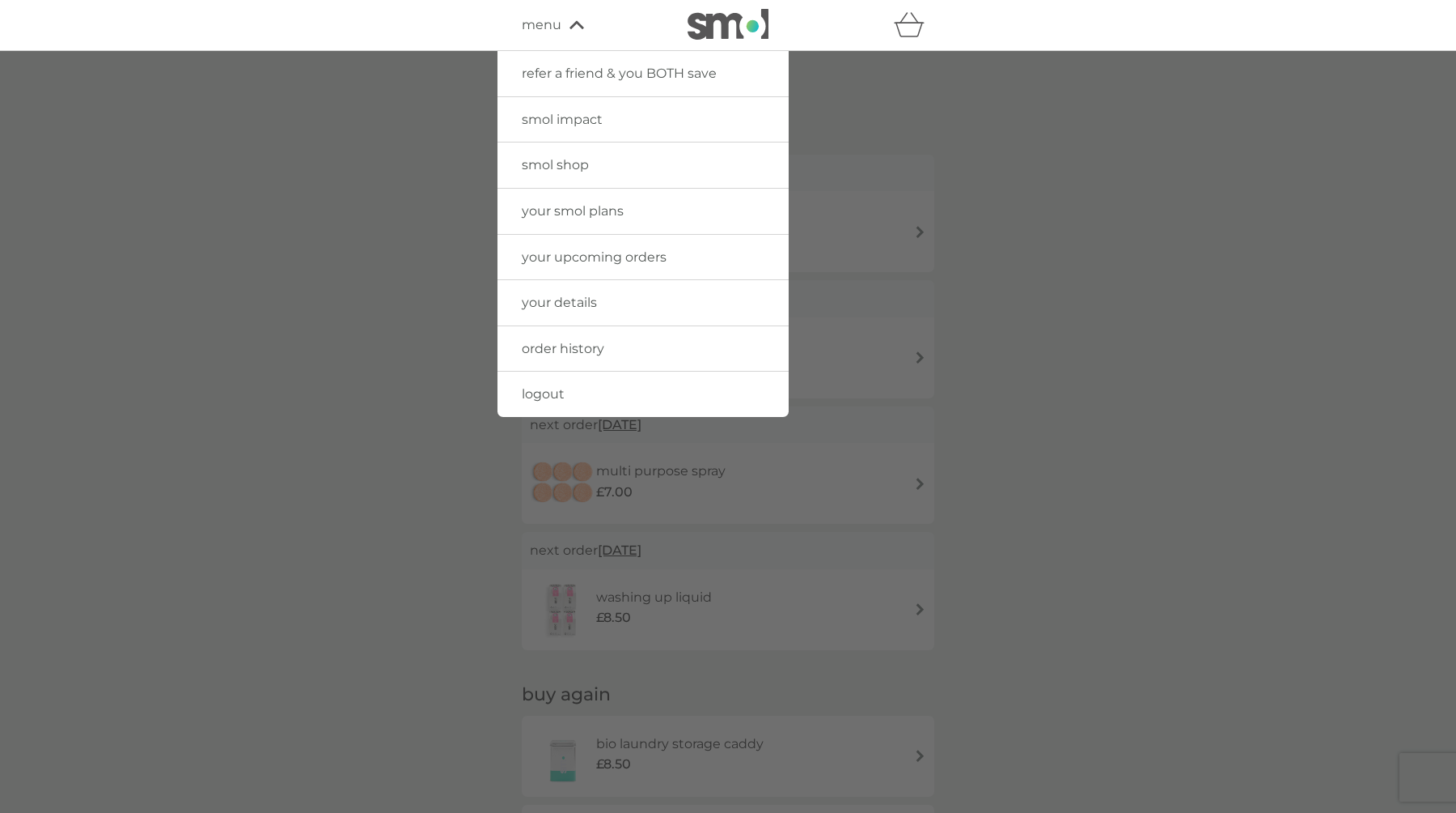
click at [574, 163] on span "smol shop" at bounding box center [555, 164] width 67 height 16
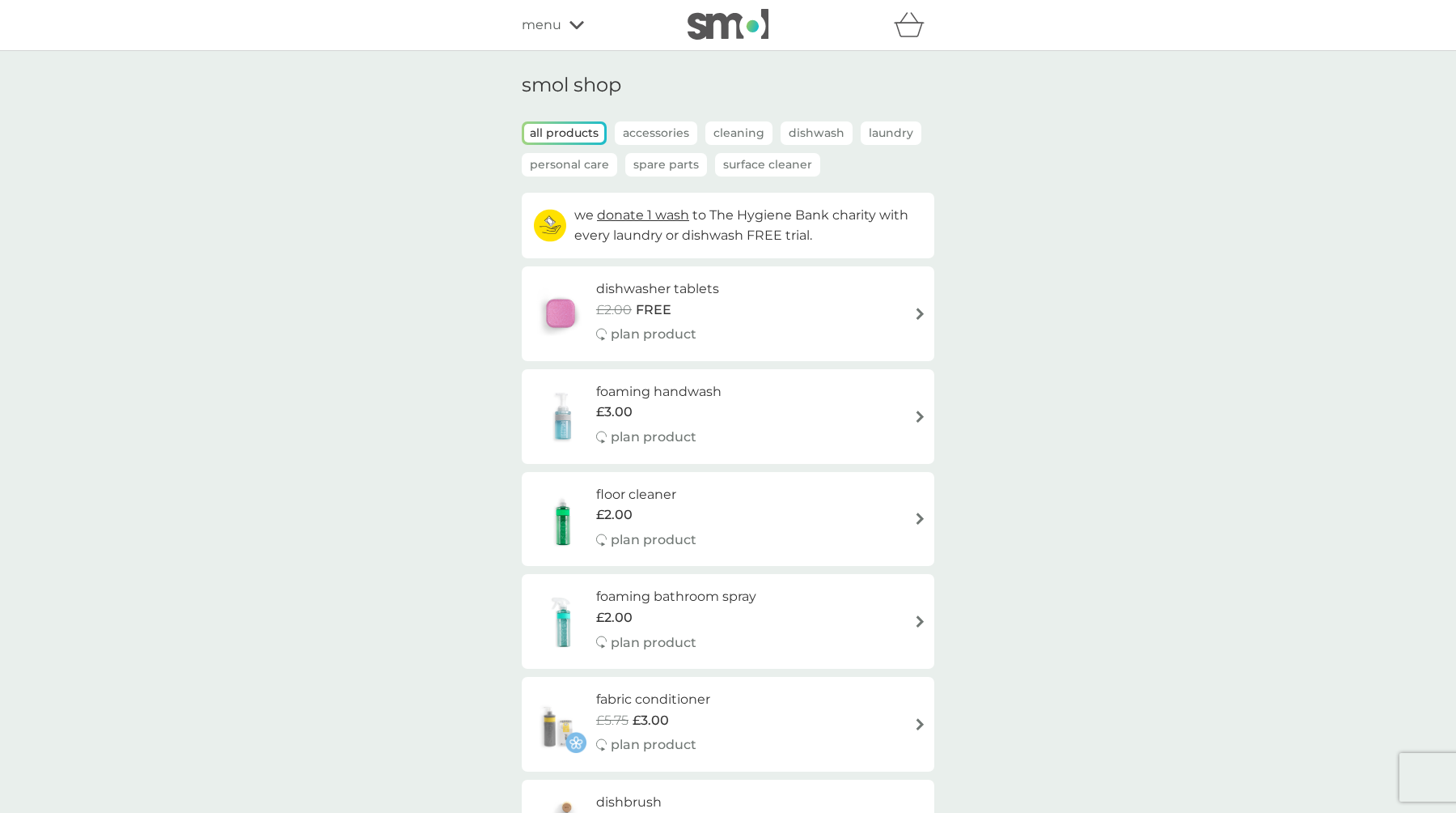
click at [737, 387] on div "foaming handwash £3.00 plan product" at bounding box center [666, 417] width 141 height 70
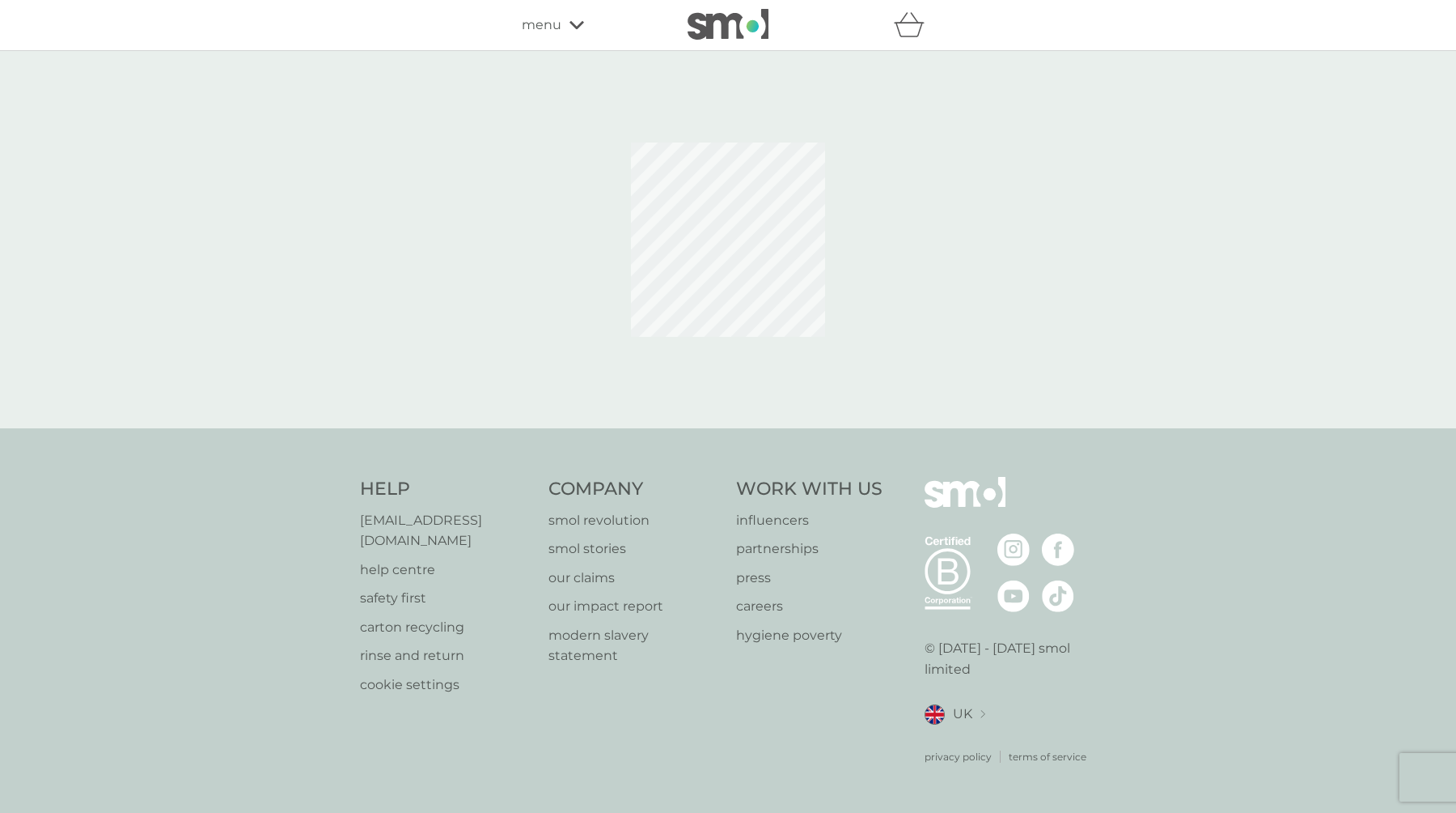
select select "119"
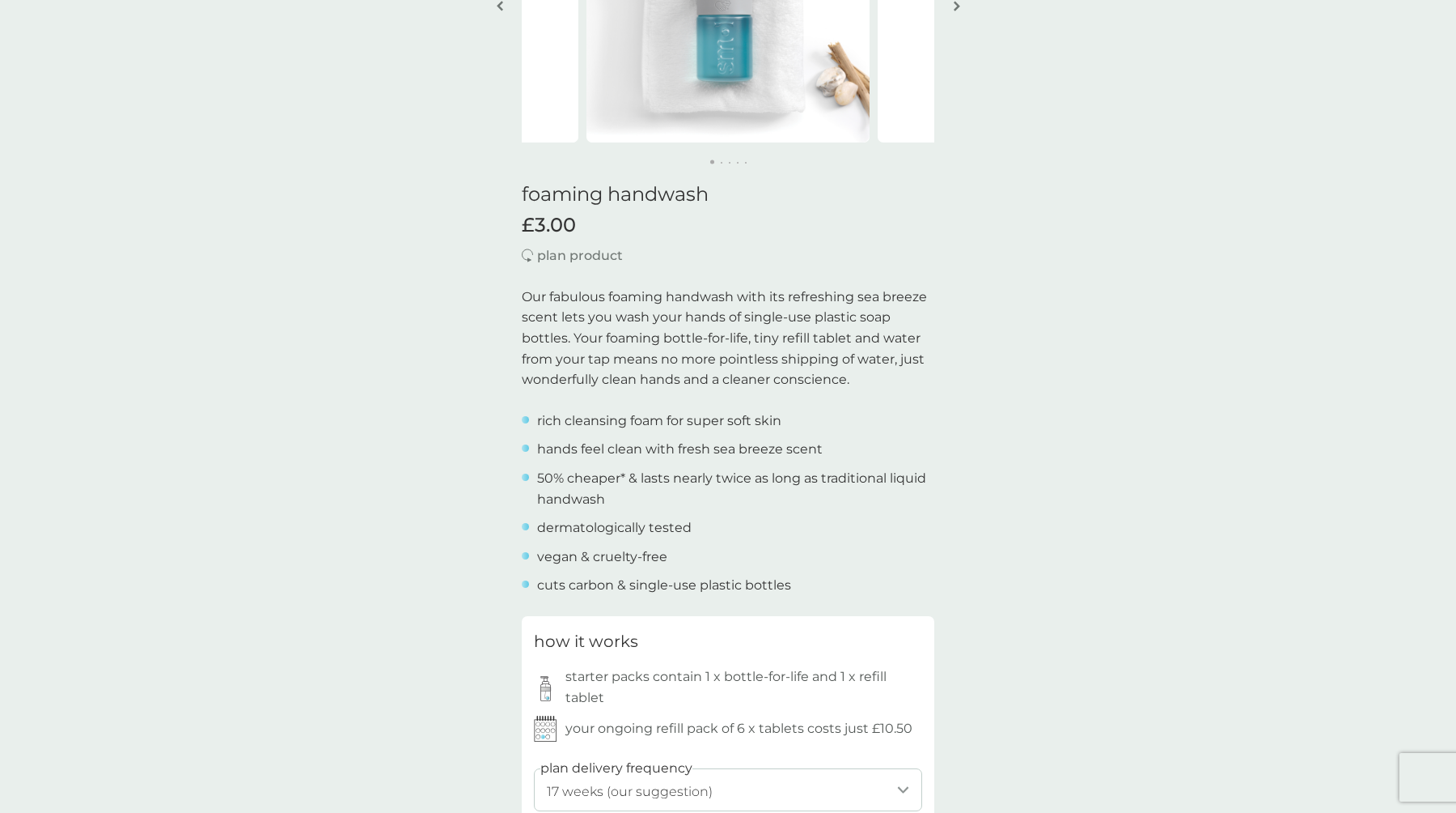
scroll to position [431, 0]
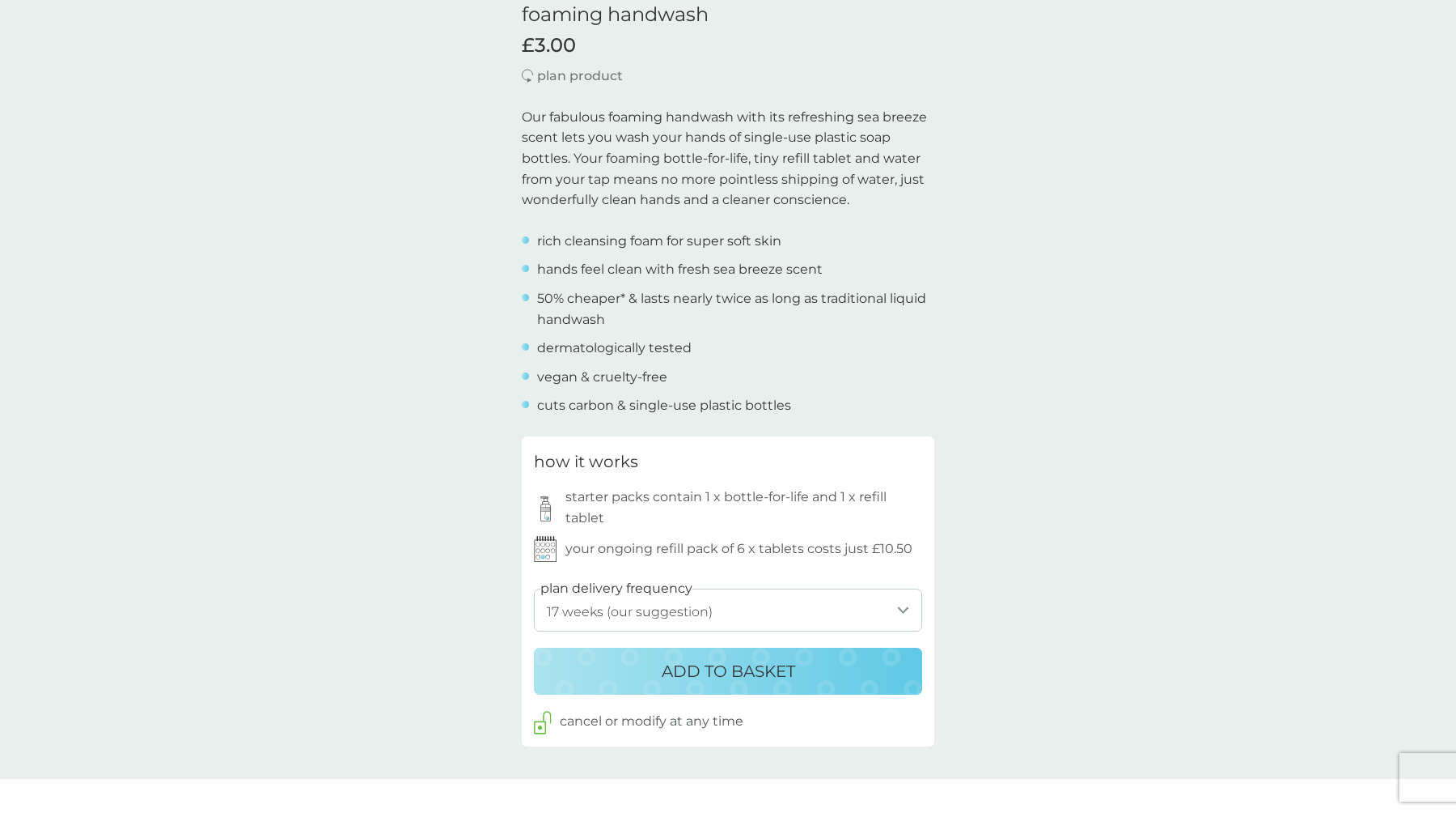
click at [327, 453] on div "back Excellent products and service Excellent products and service. - Sue Excel…" at bounding box center [728, 731] width 1456 height 2178
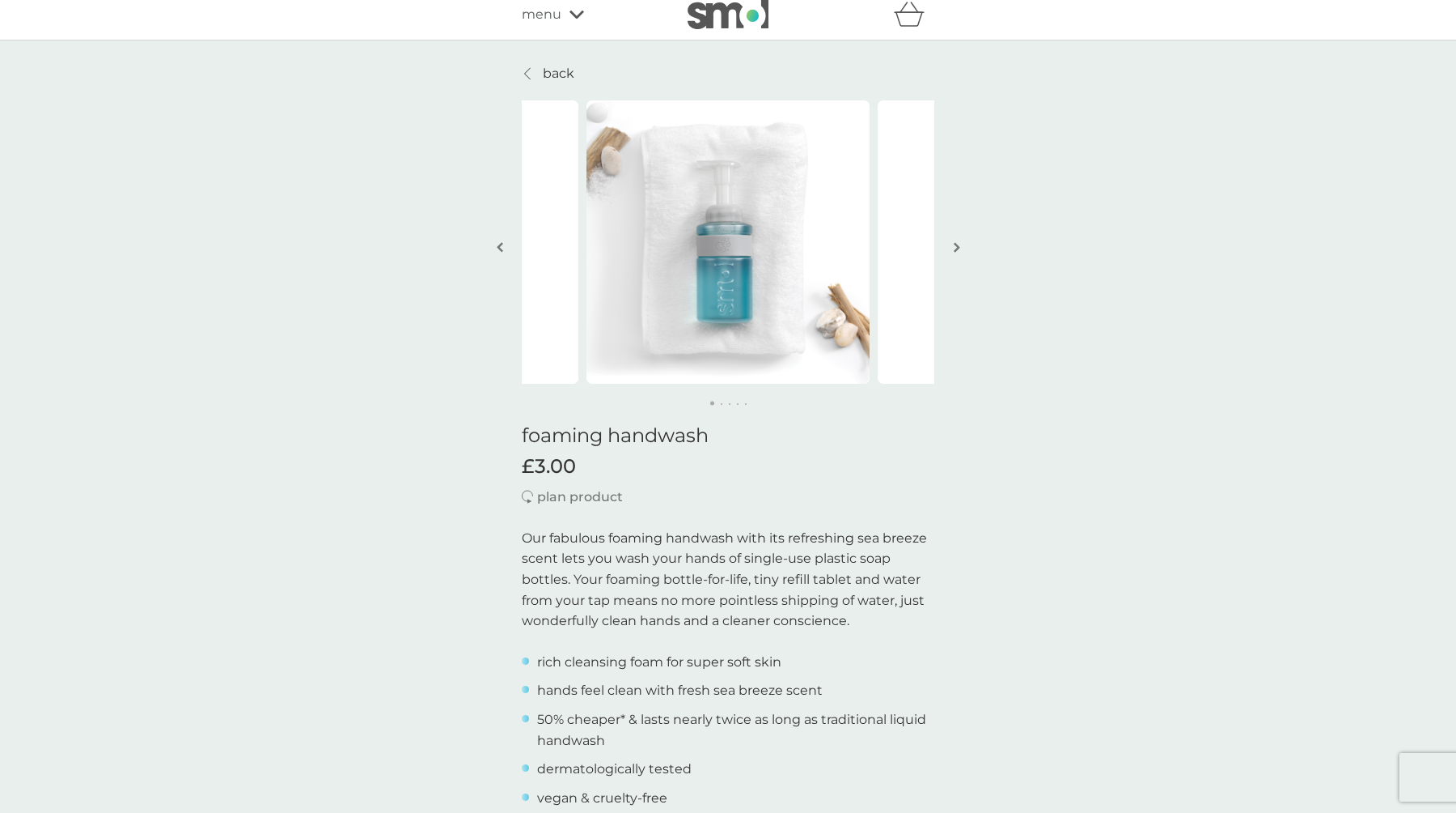
scroll to position [0, 0]
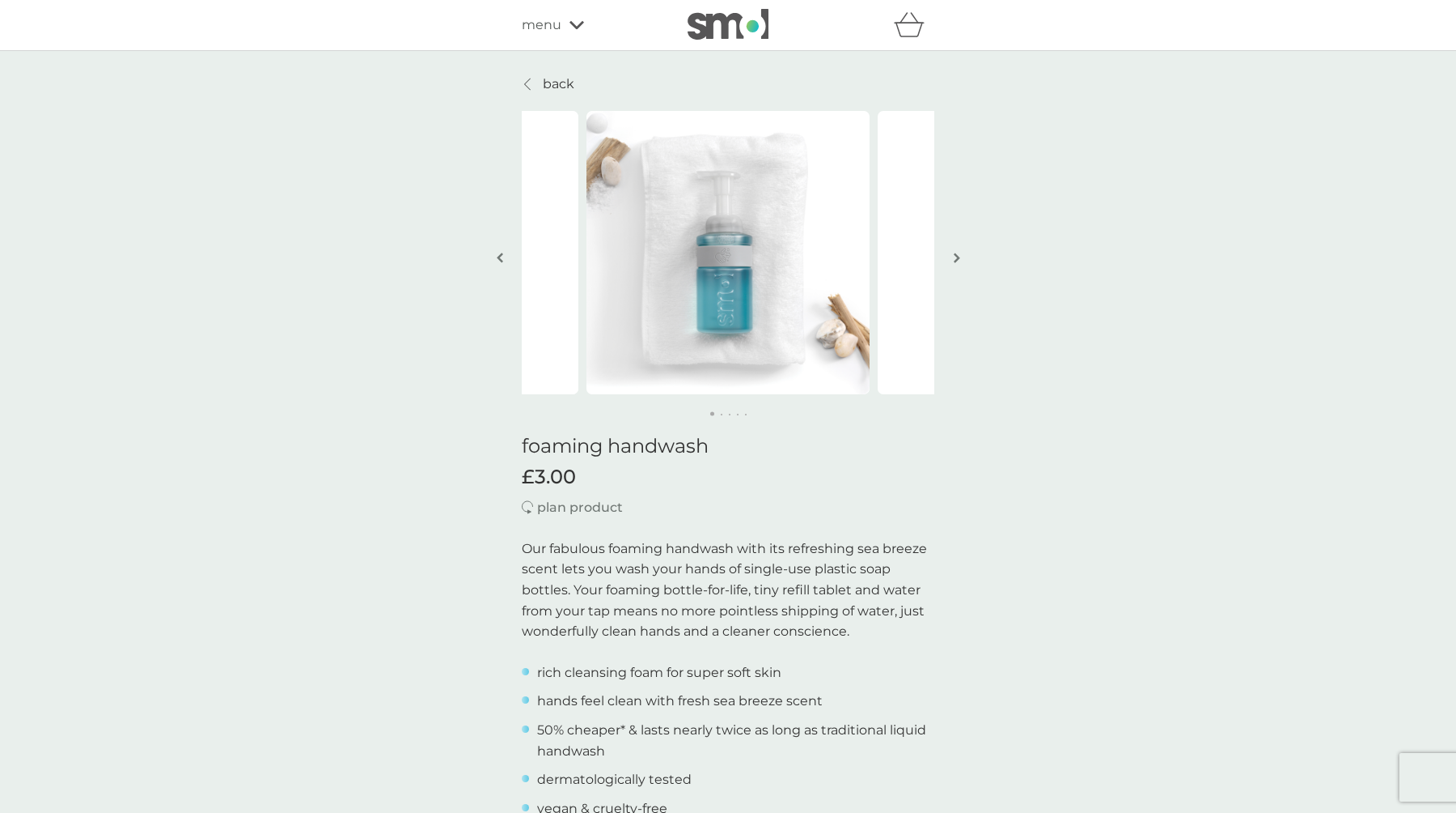
click at [527, 84] on icon at bounding box center [528, 84] width 7 height 13
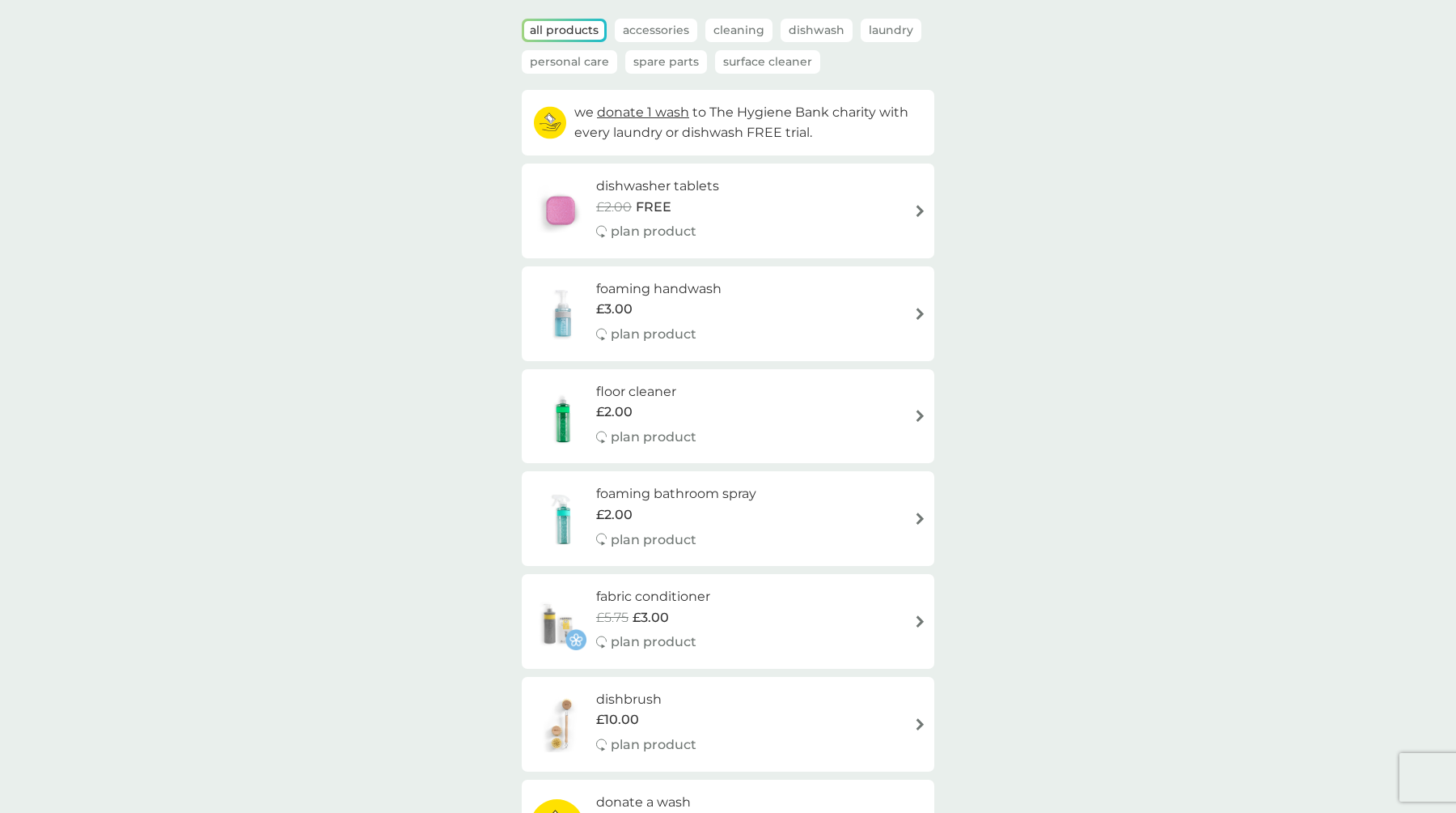
scroll to position [60, 0]
